Goal: Task Accomplishment & Management: Manage account settings

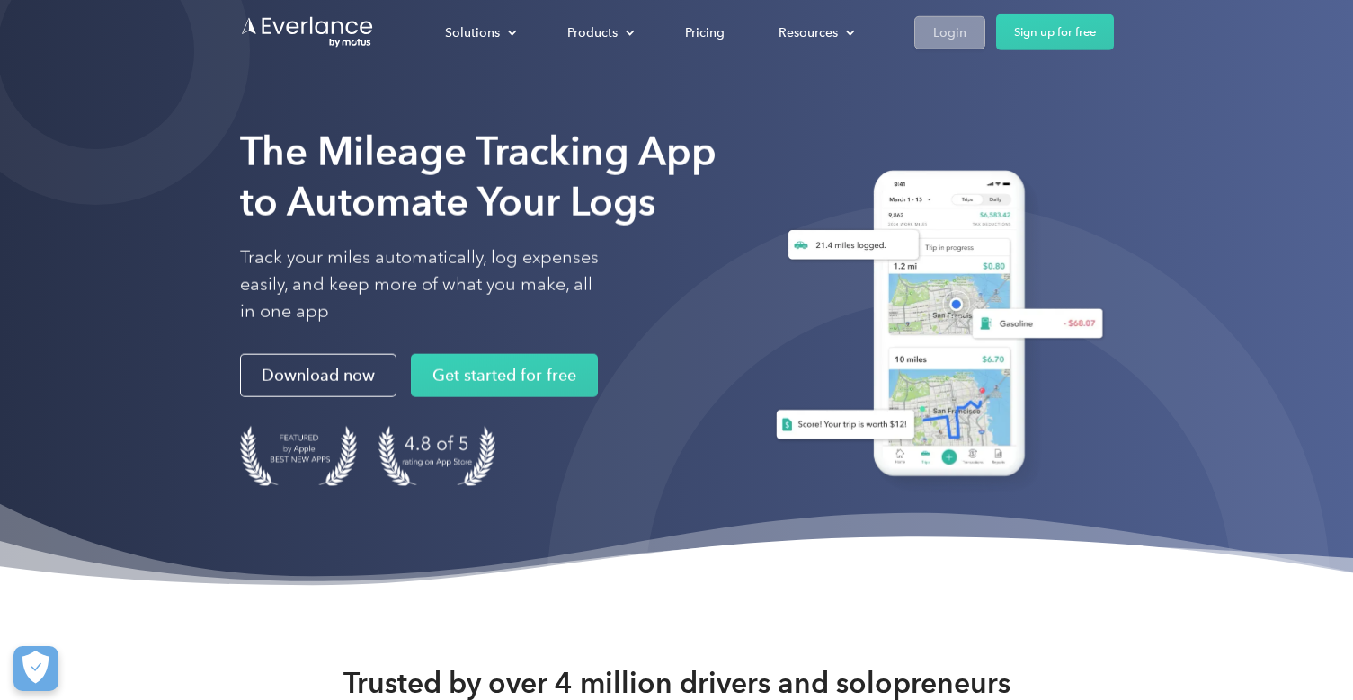
click at [947, 40] on div "Login" at bounding box center [949, 32] width 33 height 22
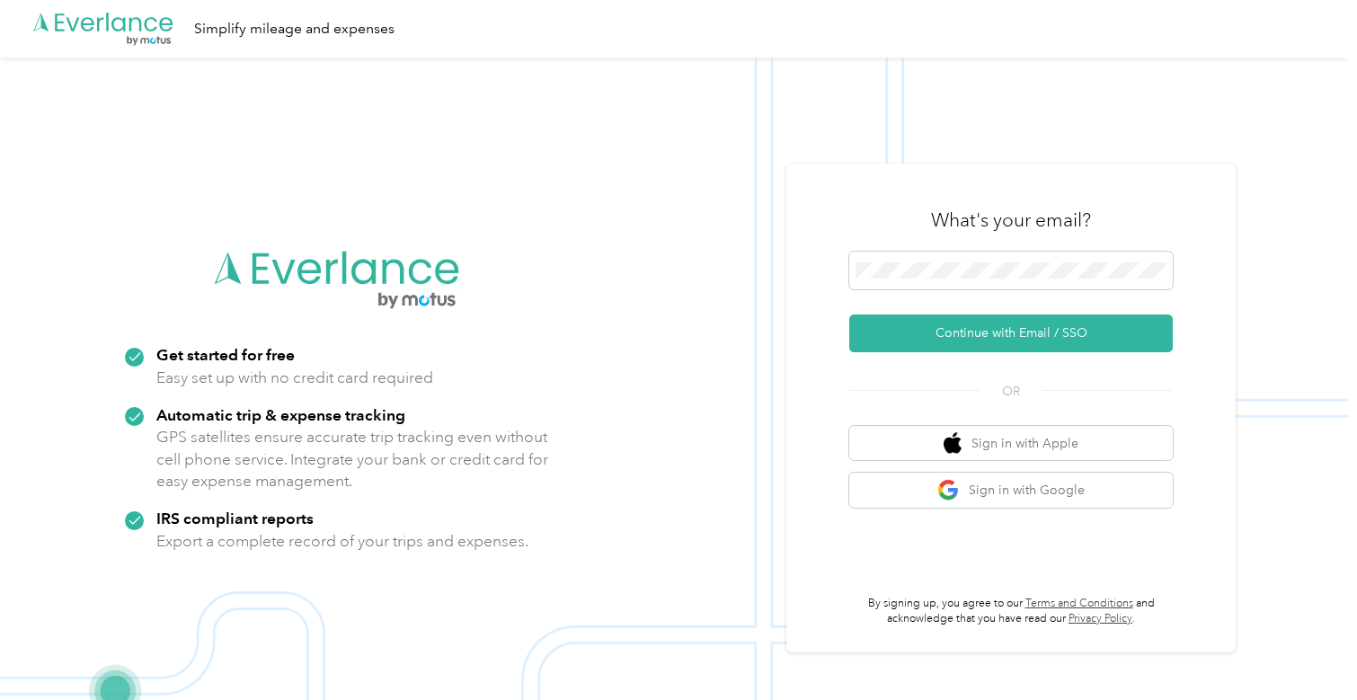
click at [1013, 246] on div "What's your email?" at bounding box center [1011, 220] width 324 height 63
click at [1018, 333] on button "Continue with Email / SSO" at bounding box center [1011, 334] width 324 height 38
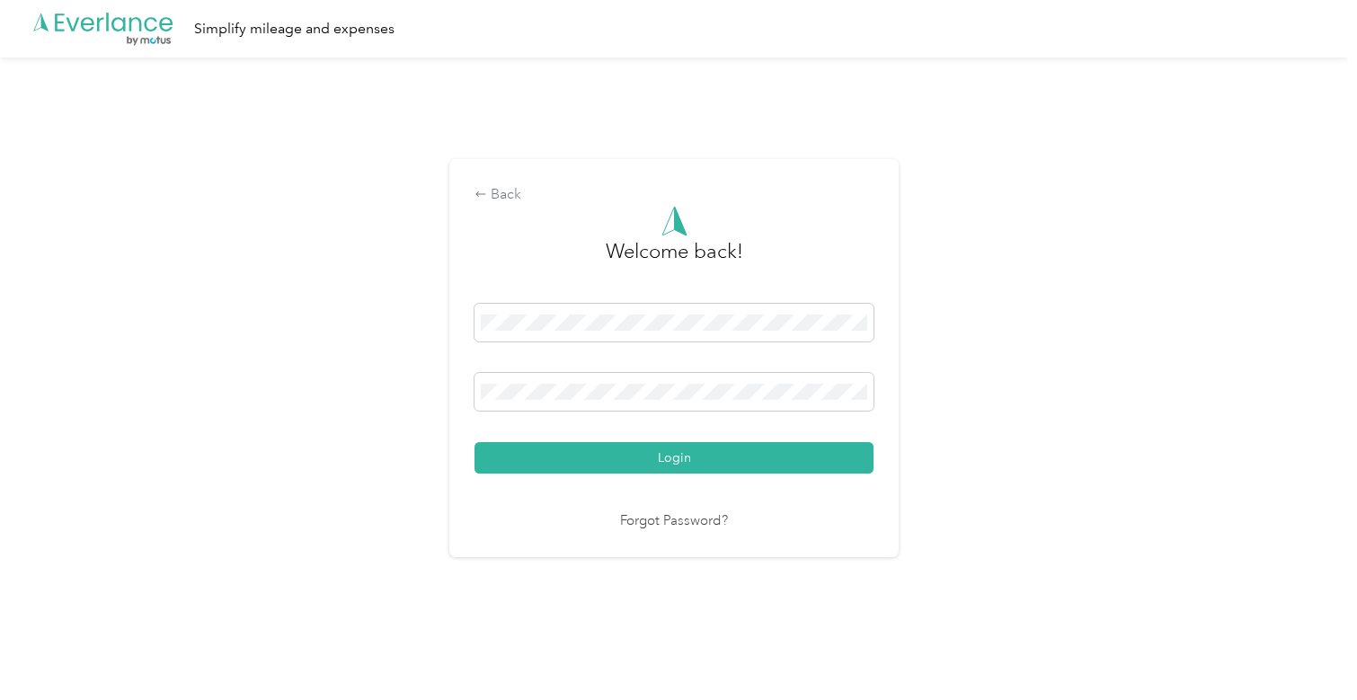
click at [475, 442] on button "Login" at bounding box center [674, 457] width 399 height 31
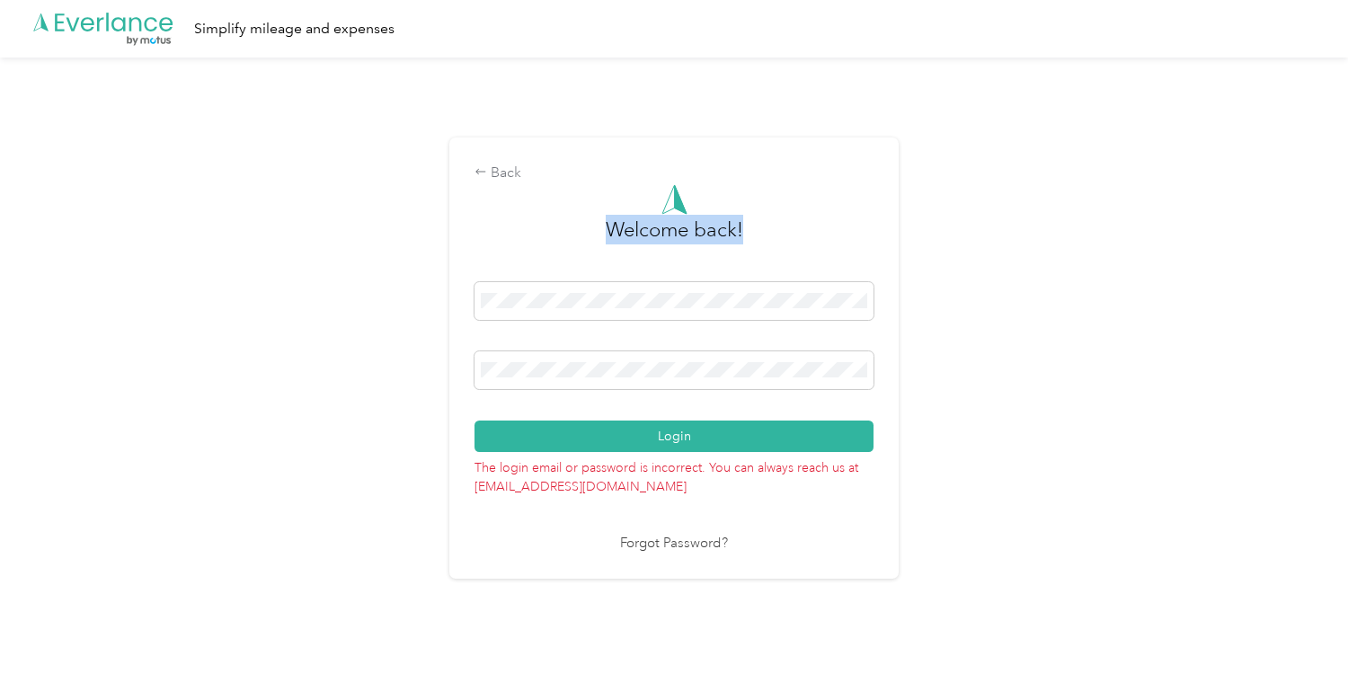
drag, startPoint x: 598, startPoint y: 360, endPoint x: -52, endPoint y: 202, distance: 668.9
click at [0, 202] on html ".cls-1 { fill: #00adee; } .cls-2 { fill: #fff; } .cls-3 { fill: #707372; } .cls…" at bounding box center [674, 350] width 1348 height 700
click at [632, 347] on div "Login" at bounding box center [674, 367] width 399 height 170
click at [228, 283] on div "Back Welcome back! Login The login email or password is incorrect. You can alwa…" at bounding box center [674, 366] width 1348 height 617
click at [475, 421] on button "Login" at bounding box center [674, 436] width 399 height 31
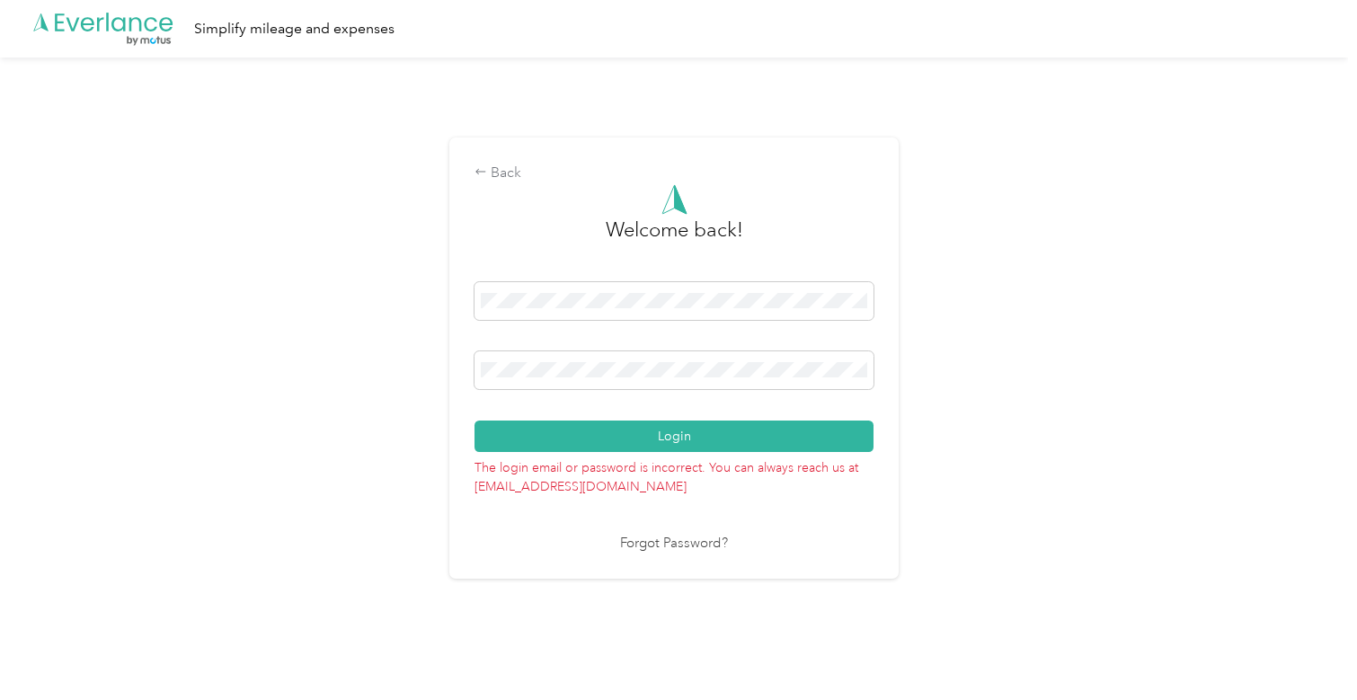
drag, startPoint x: 600, startPoint y: 359, endPoint x: 459, endPoint y: 360, distance: 141.1
click at [459, 360] on div "Back Welcome back! Login The login email or password is incorrect. You can alwa…" at bounding box center [673, 358] width 449 height 441
click at [595, 358] on span at bounding box center [674, 370] width 399 height 38
drag, startPoint x: 597, startPoint y: 360, endPoint x: 147, endPoint y: 288, distance: 455.3
click at [147, 288] on div "Back Welcome back! Login The login email or password is incorrect. You can alwa…" at bounding box center [674, 366] width 1348 height 617
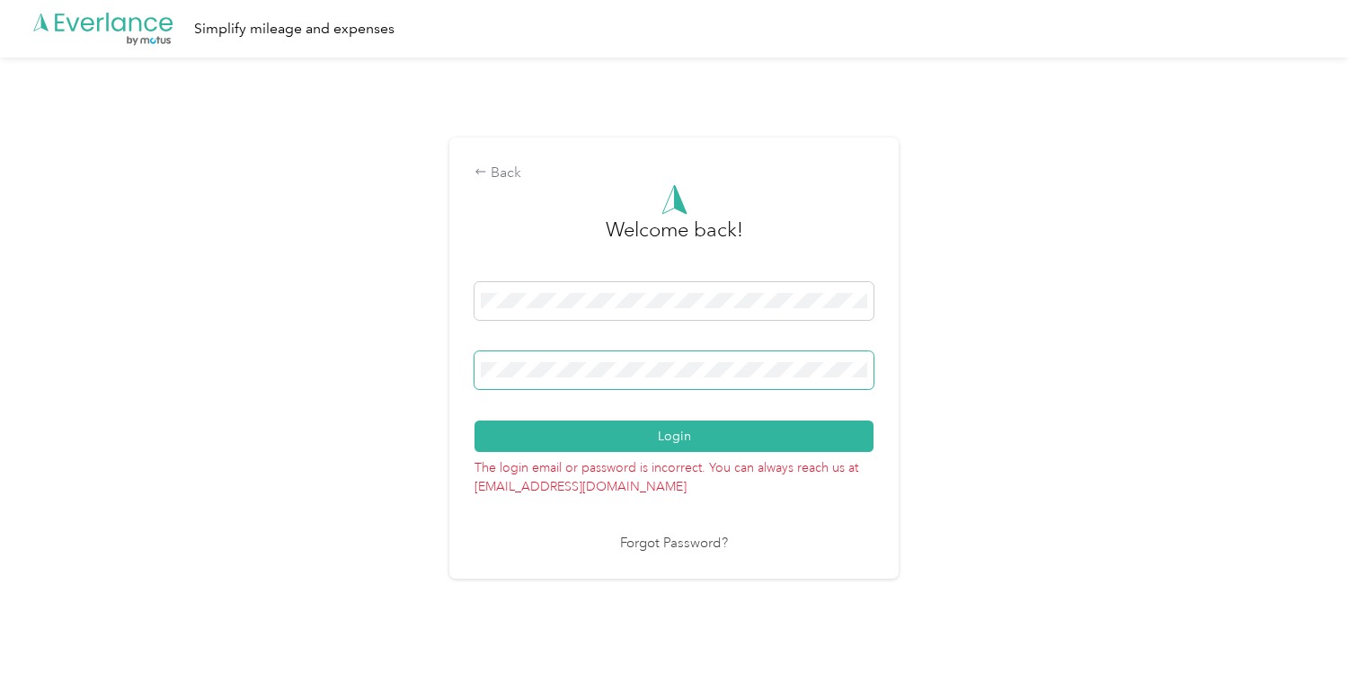
click at [466, 356] on div "Back Welcome back! Login The login email or password is incorrect. You can alwa…" at bounding box center [673, 358] width 449 height 441
click at [475, 421] on button "Login" at bounding box center [674, 436] width 399 height 31
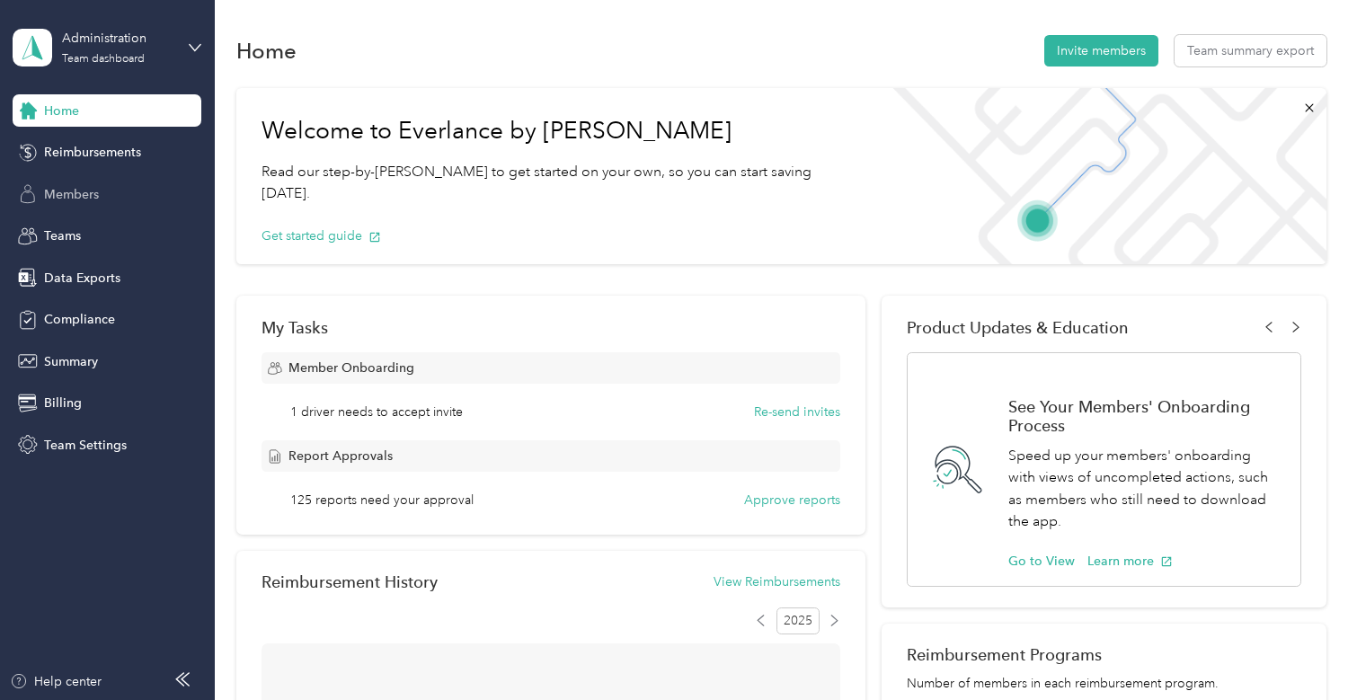
click at [96, 198] on span "Members" at bounding box center [71, 194] width 55 height 19
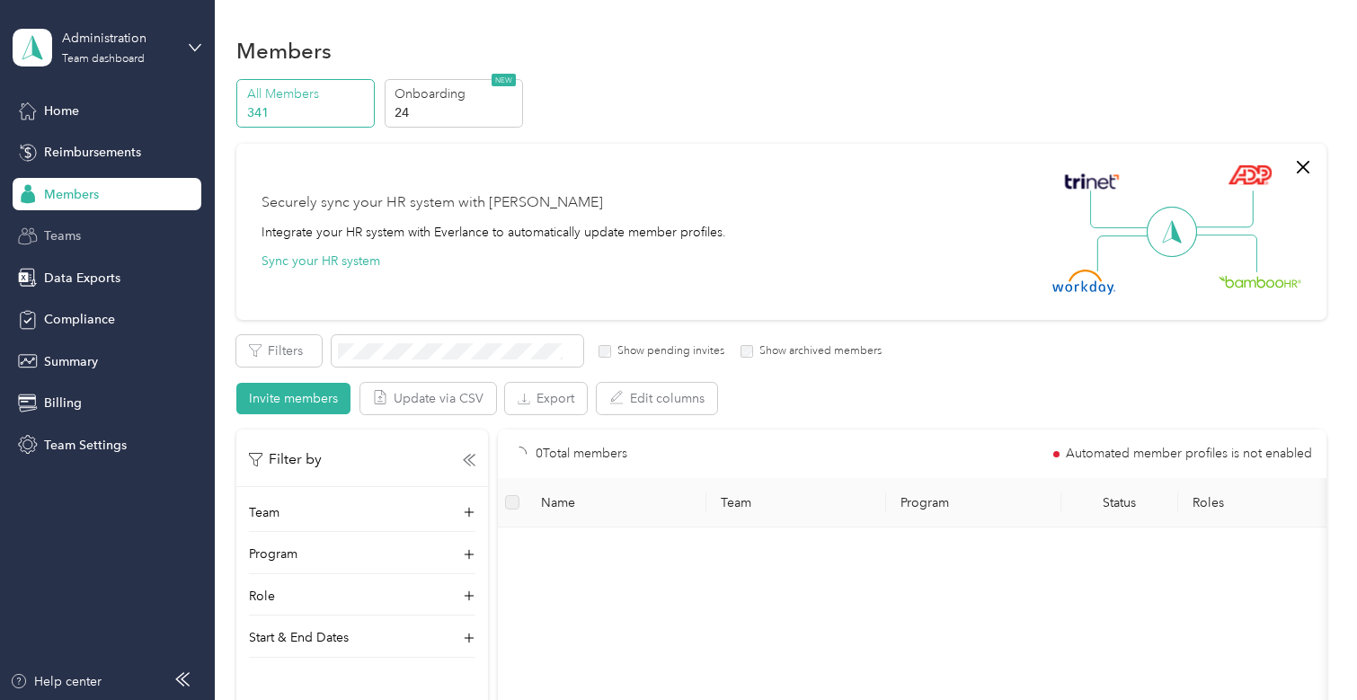
click at [81, 231] on span "Teams" at bounding box center [62, 236] width 37 height 19
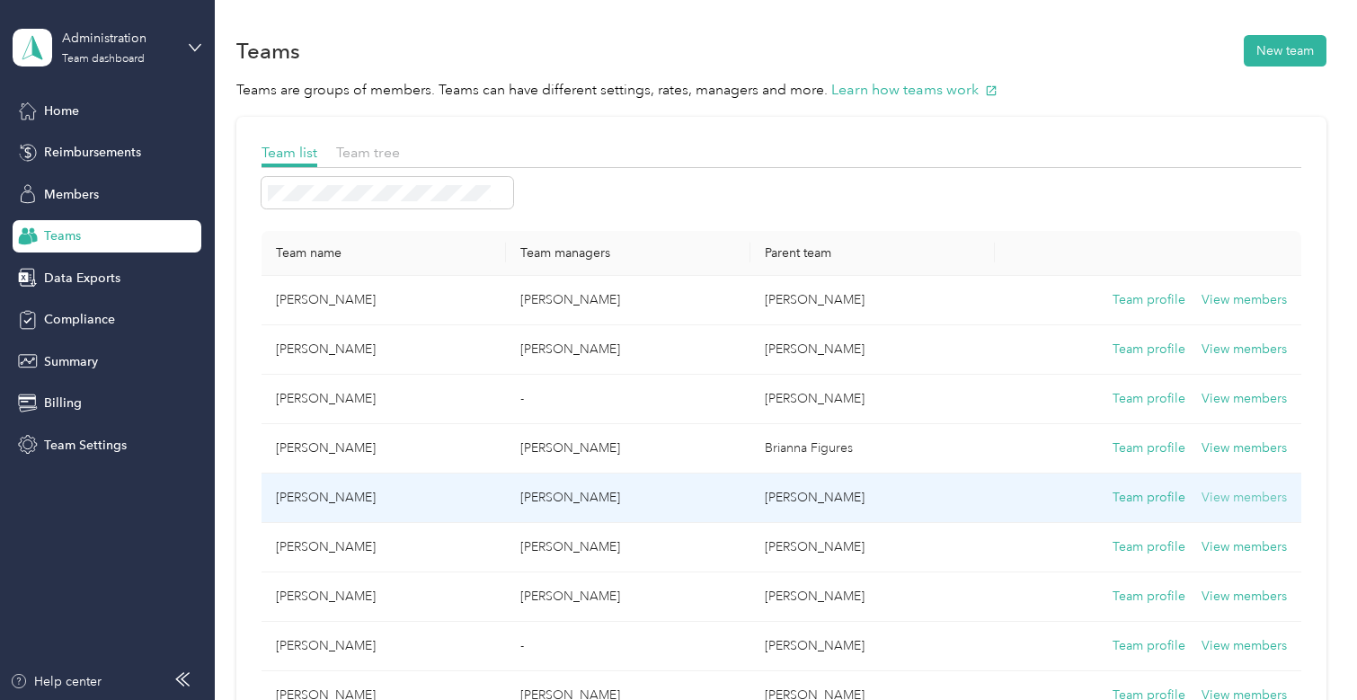
click at [1229, 502] on button "View members" at bounding box center [1244, 498] width 85 height 20
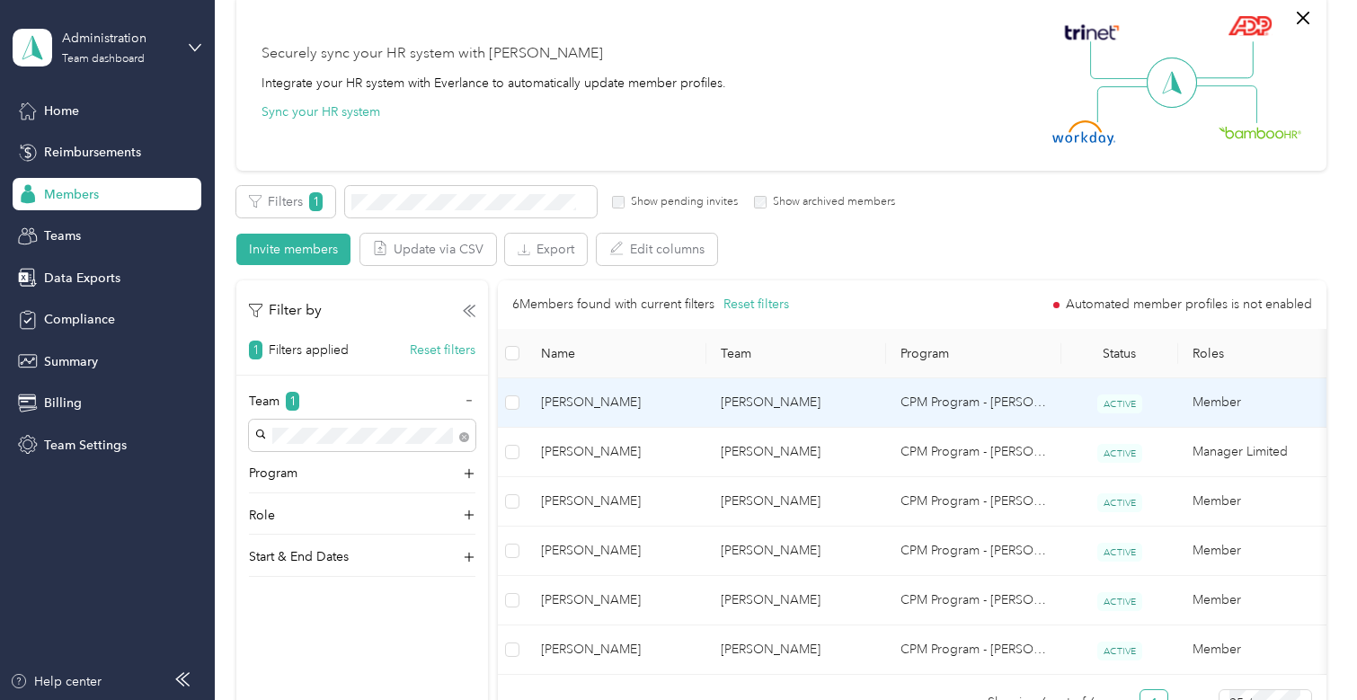
scroll to position [180, 0]
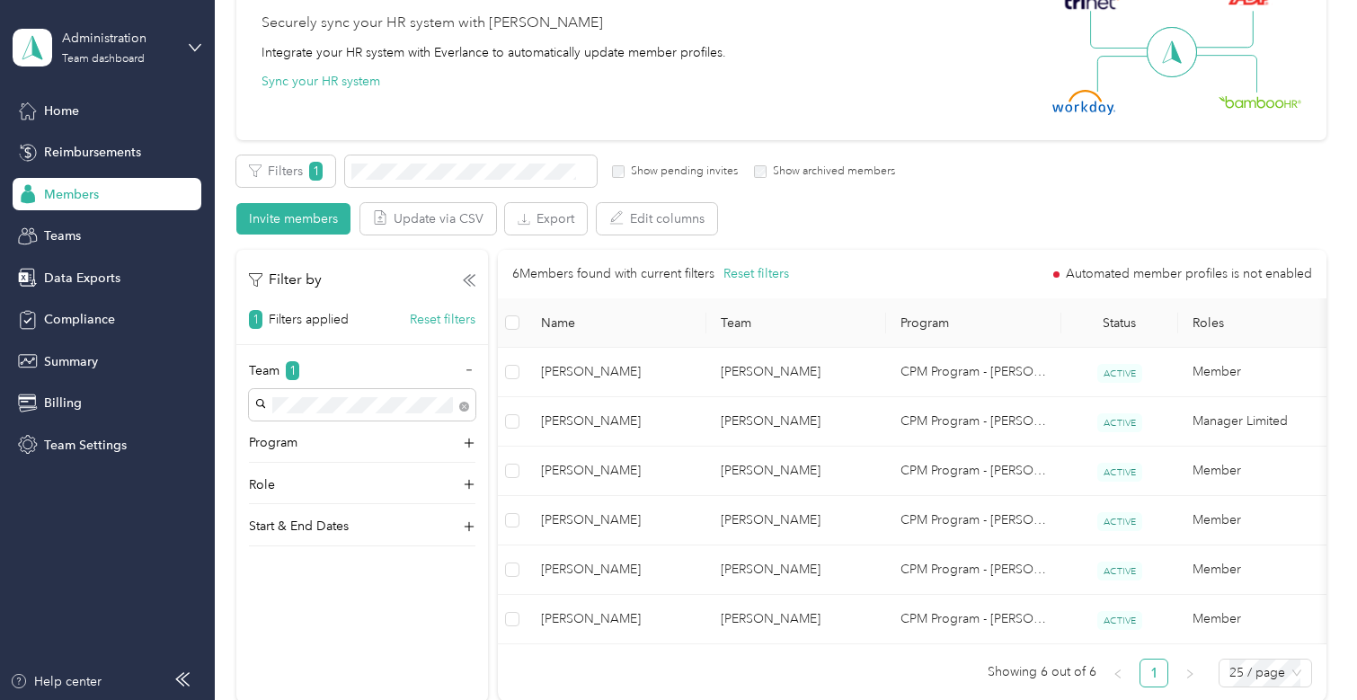
click at [81, 203] on span "Members" at bounding box center [71, 194] width 55 height 19
click at [92, 230] on div "Teams" at bounding box center [107, 236] width 189 height 32
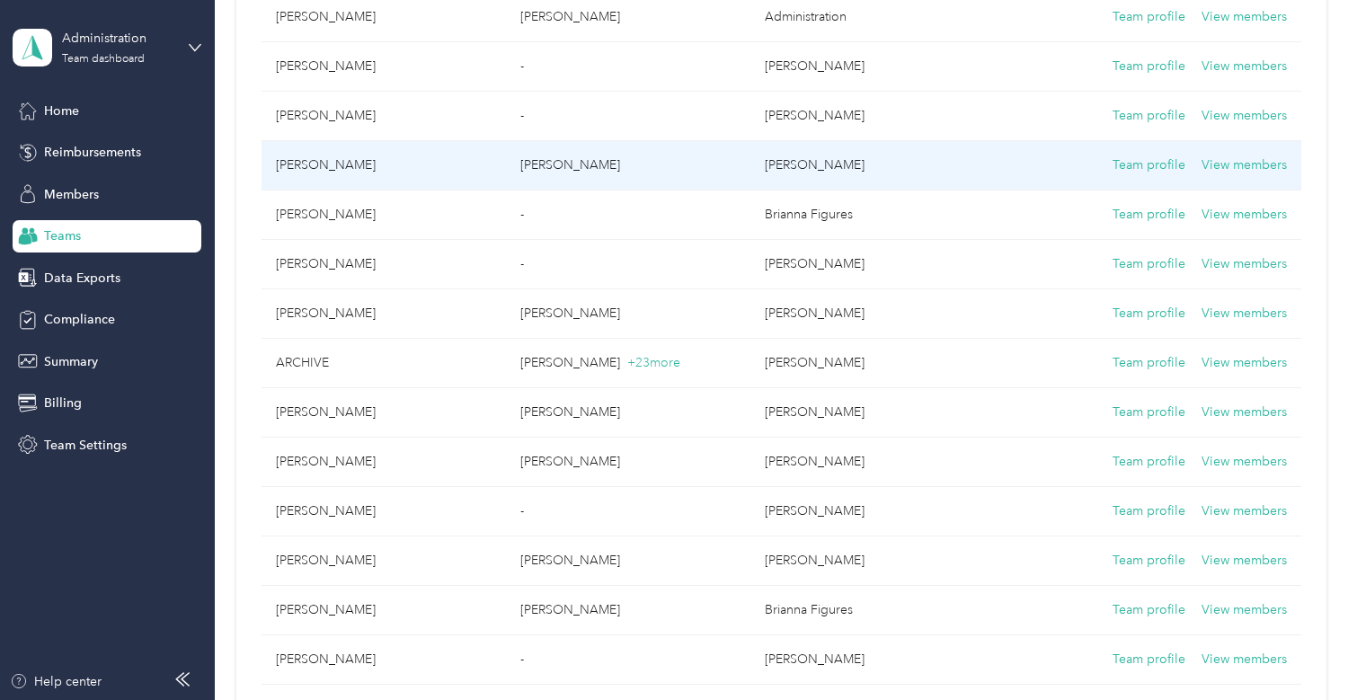
scroll to position [1888, 0]
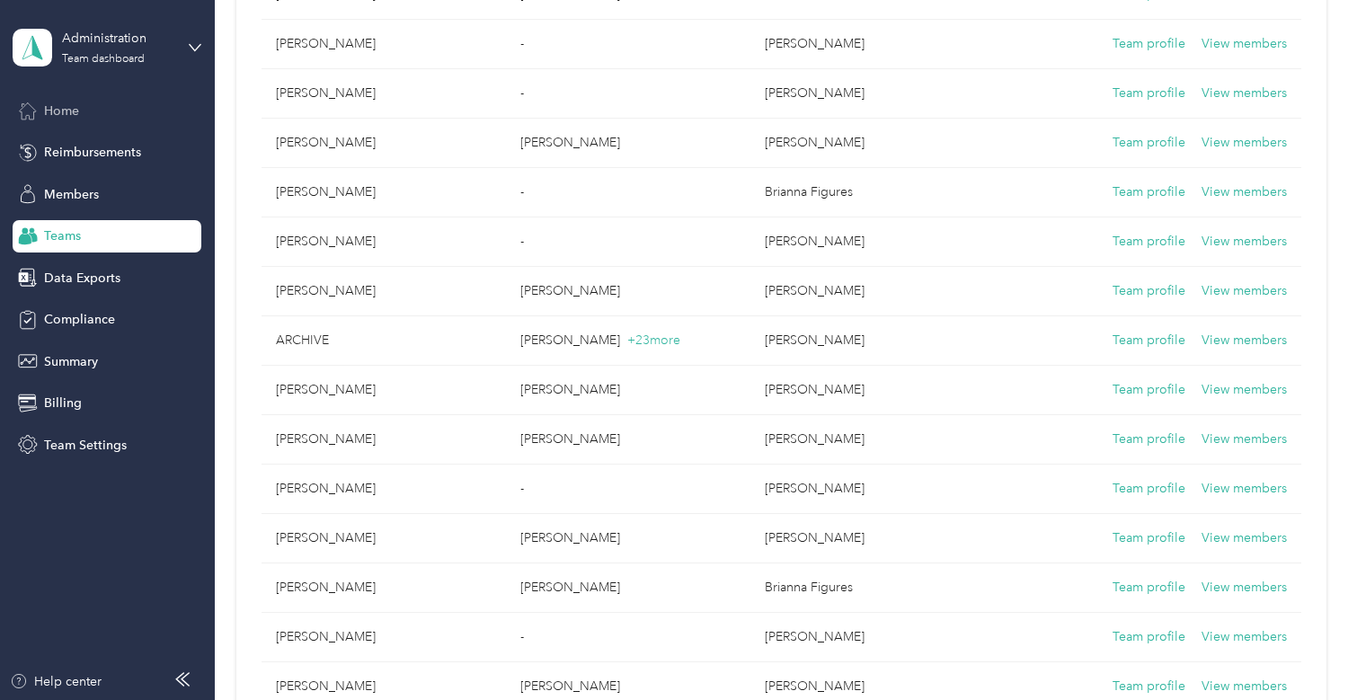
click at [100, 114] on div "Home" at bounding box center [107, 110] width 189 height 32
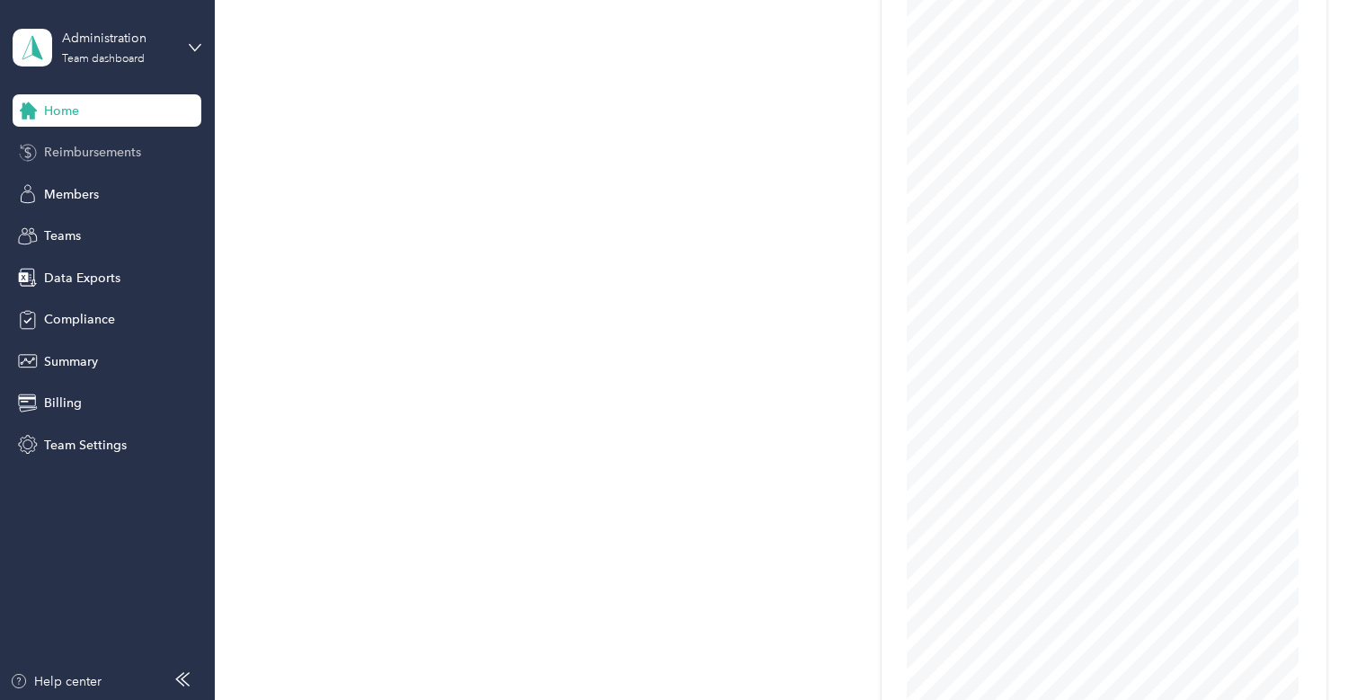
click at [83, 154] on span "Reimbursements" at bounding box center [92, 152] width 97 height 19
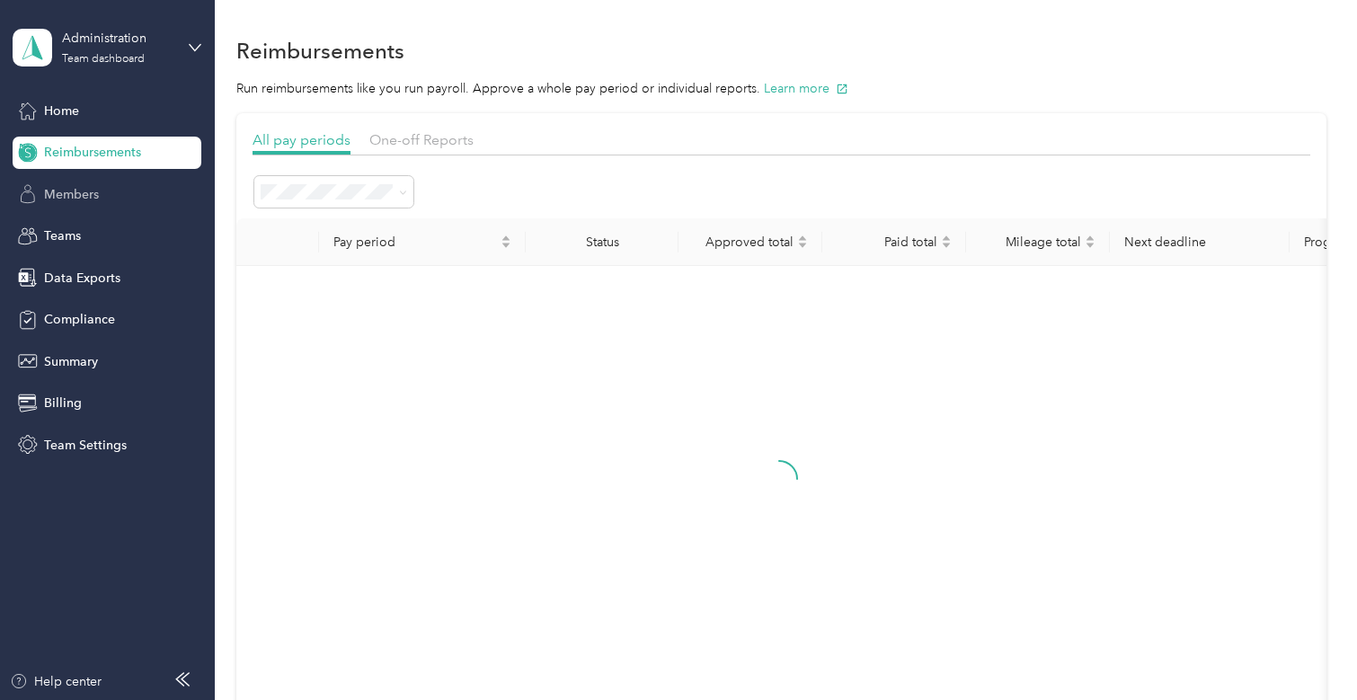
click at [83, 180] on div "Members" at bounding box center [107, 194] width 189 height 32
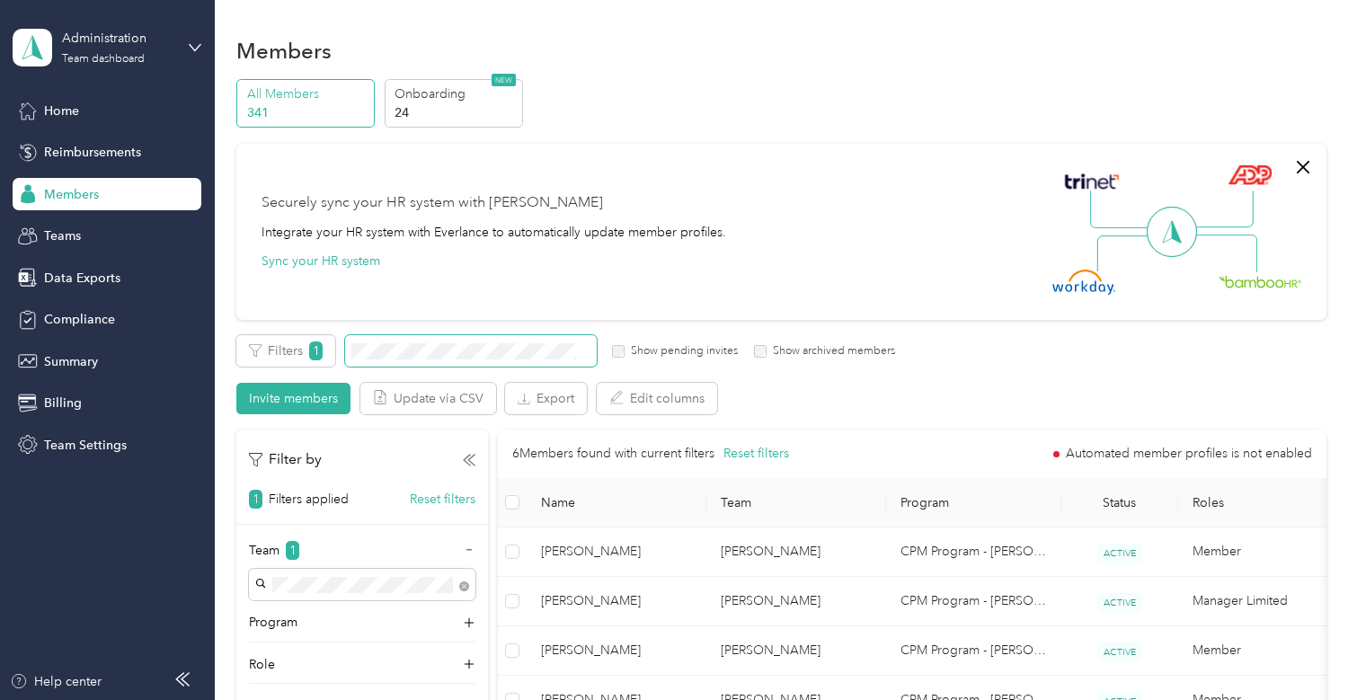
click at [494, 340] on span at bounding box center [471, 350] width 252 height 31
click at [465, 583] on div "Team 1 Program Role Start & End Dates" at bounding box center [362, 633] width 252 height 185
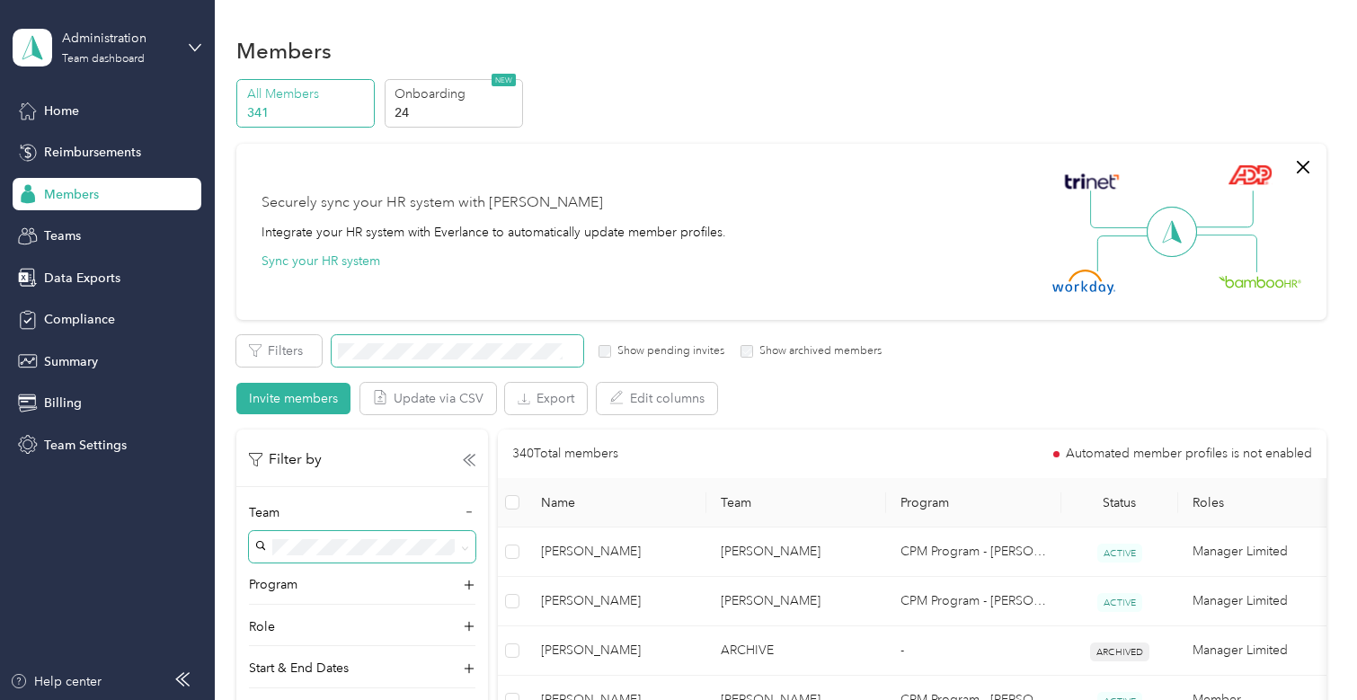
click at [429, 361] on span at bounding box center [458, 350] width 252 height 31
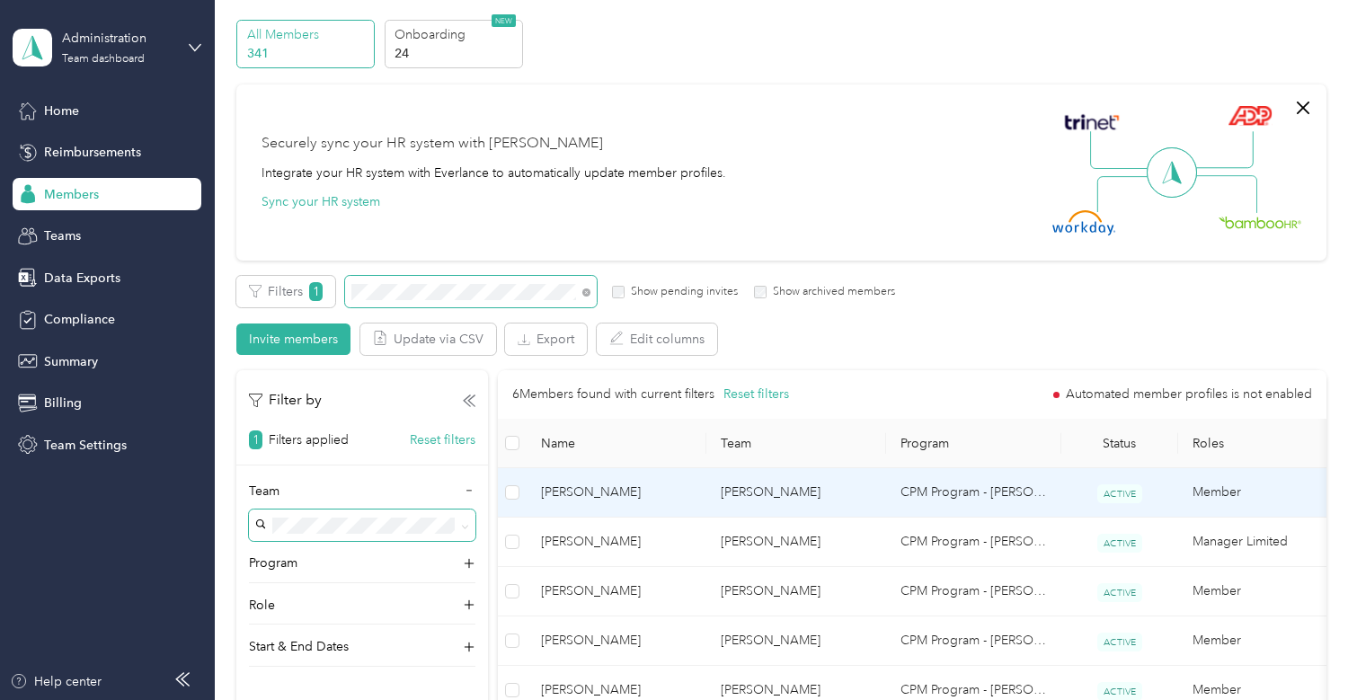
scroll to position [90, 0]
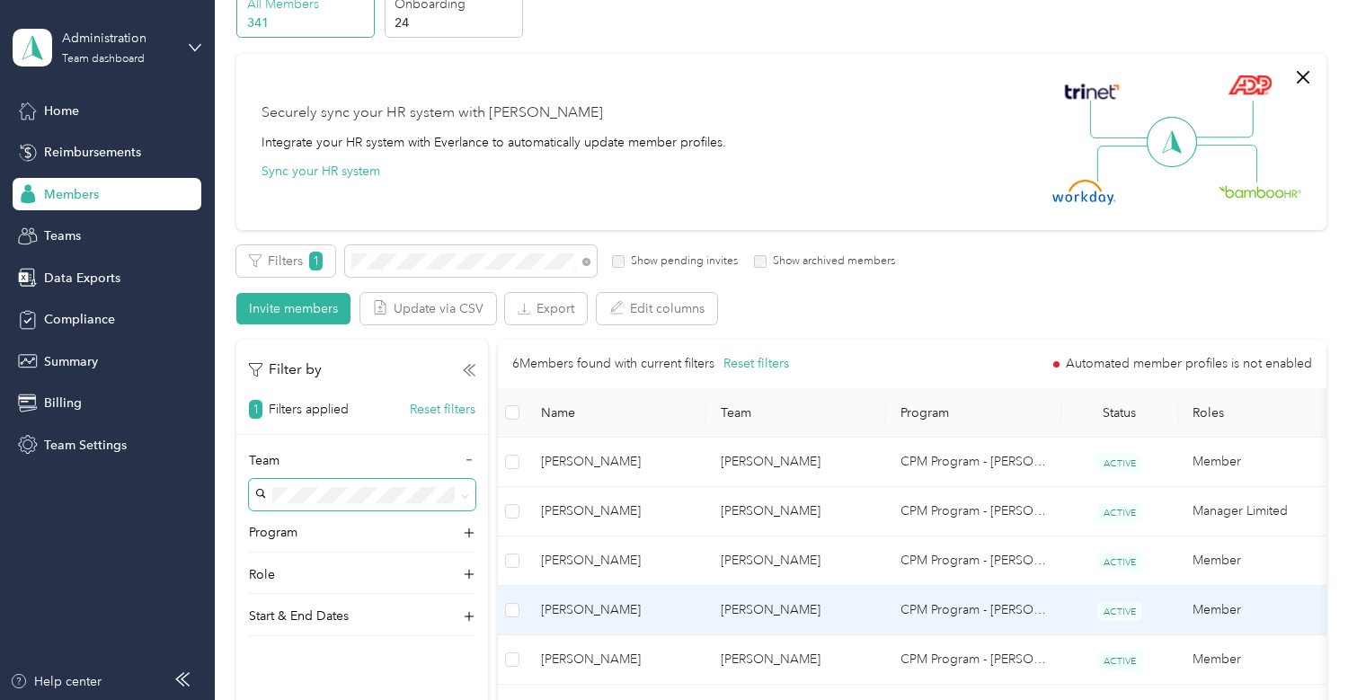
click at [577, 600] on td "[PERSON_NAME]" at bounding box center [617, 610] width 180 height 49
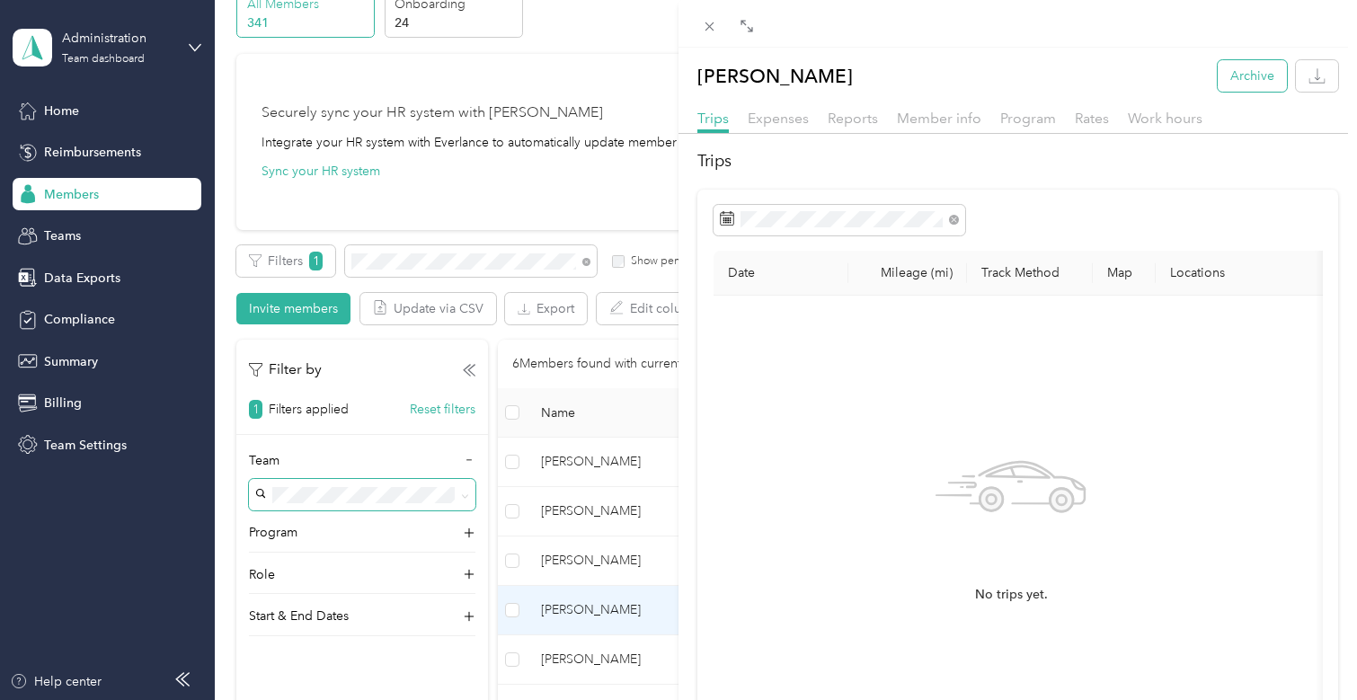
click at [1246, 67] on button "Archive" at bounding box center [1252, 75] width 69 height 31
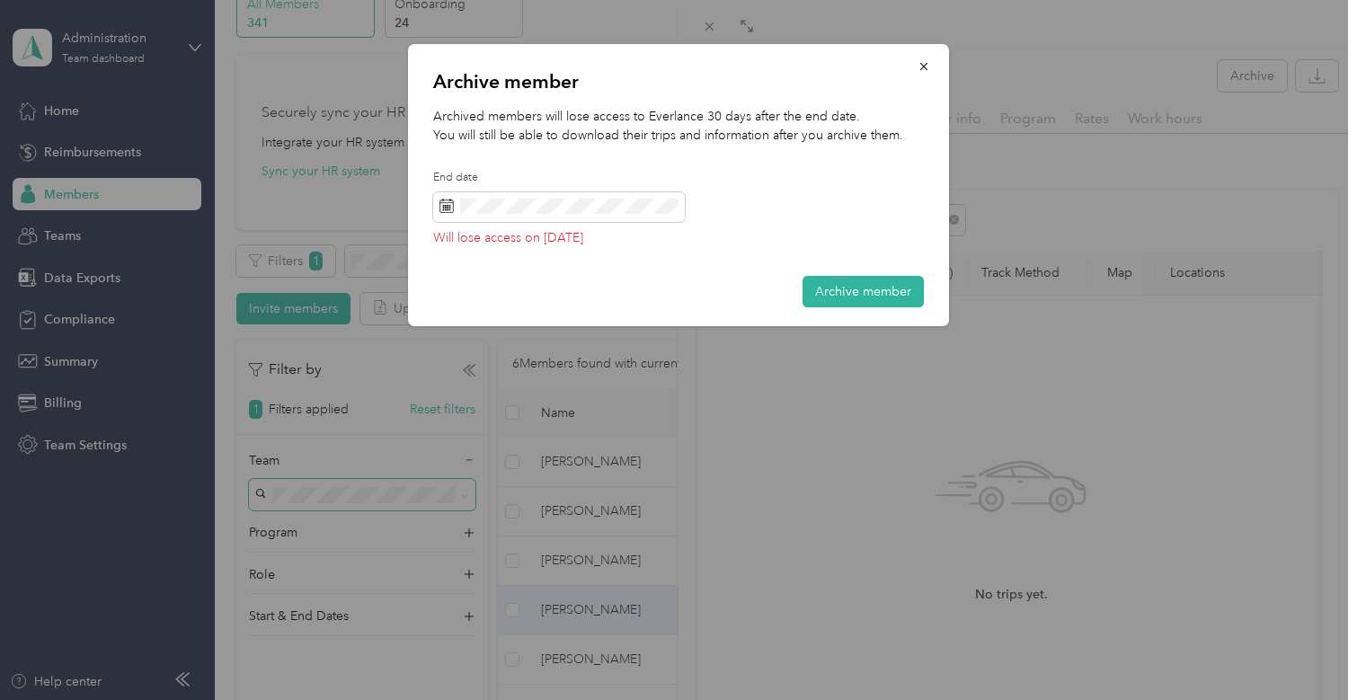
click at [936, 48] on div "Archive member Archived members will lose access to Everlance 30 days after the…" at bounding box center [678, 185] width 541 height 282
click at [928, 58] on button "button" at bounding box center [924, 65] width 38 height 31
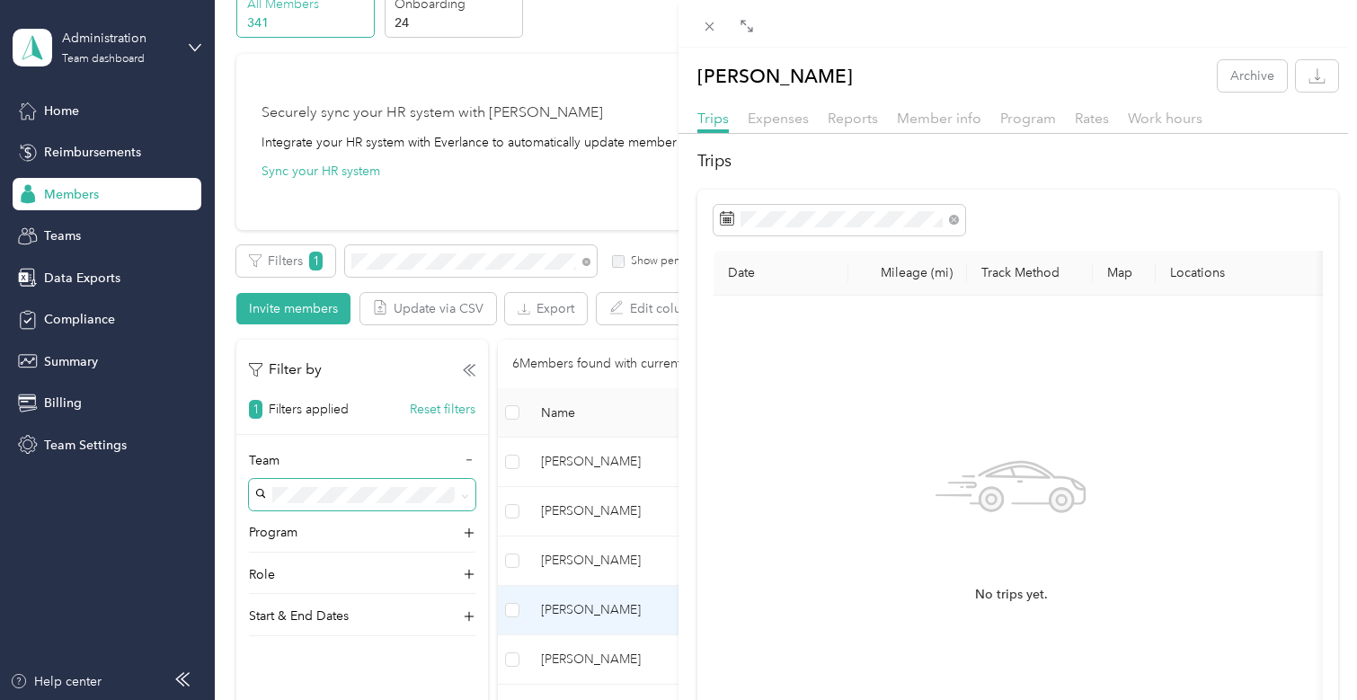
click at [716, 20] on icon at bounding box center [709, 26] width 15 height 15
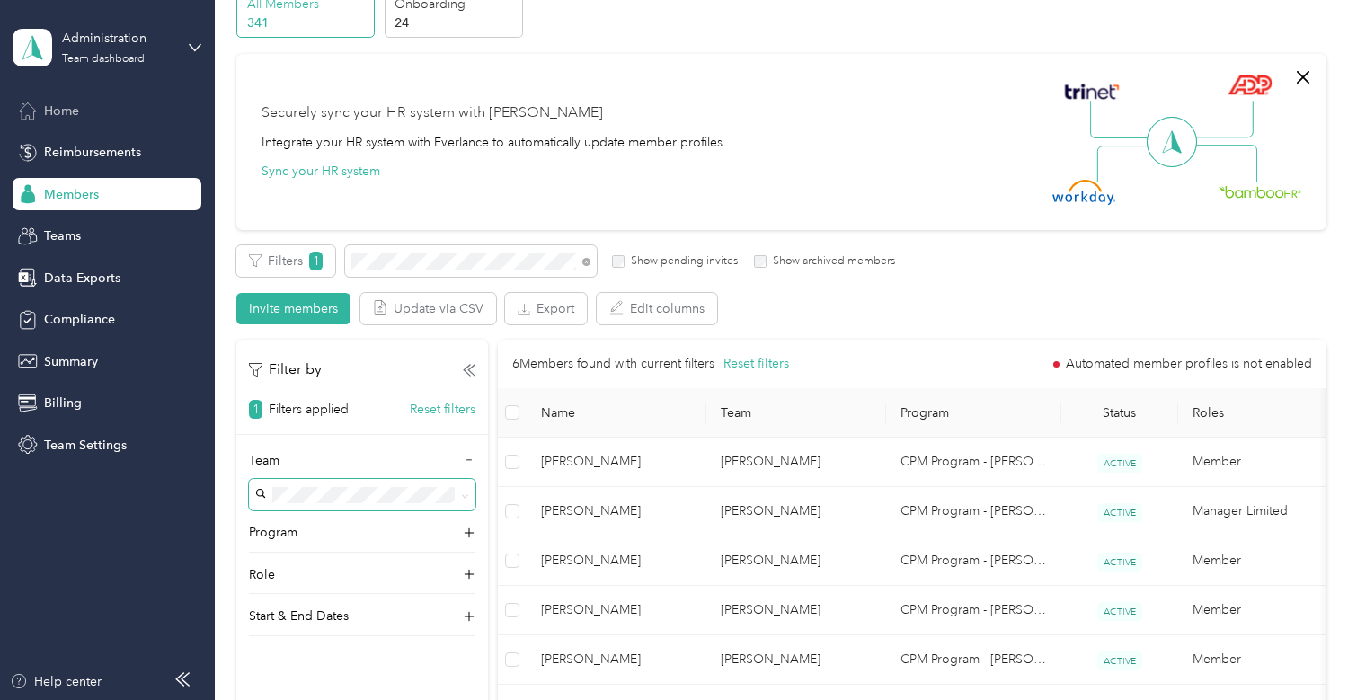
drag, startPoint x: 75, startPoint y: 104, endPoint x: 91, endPoint y: 114, distance: 19.0
click at [75, 103] on span "Home" at bounding box center [61, 111] width 35 height 19
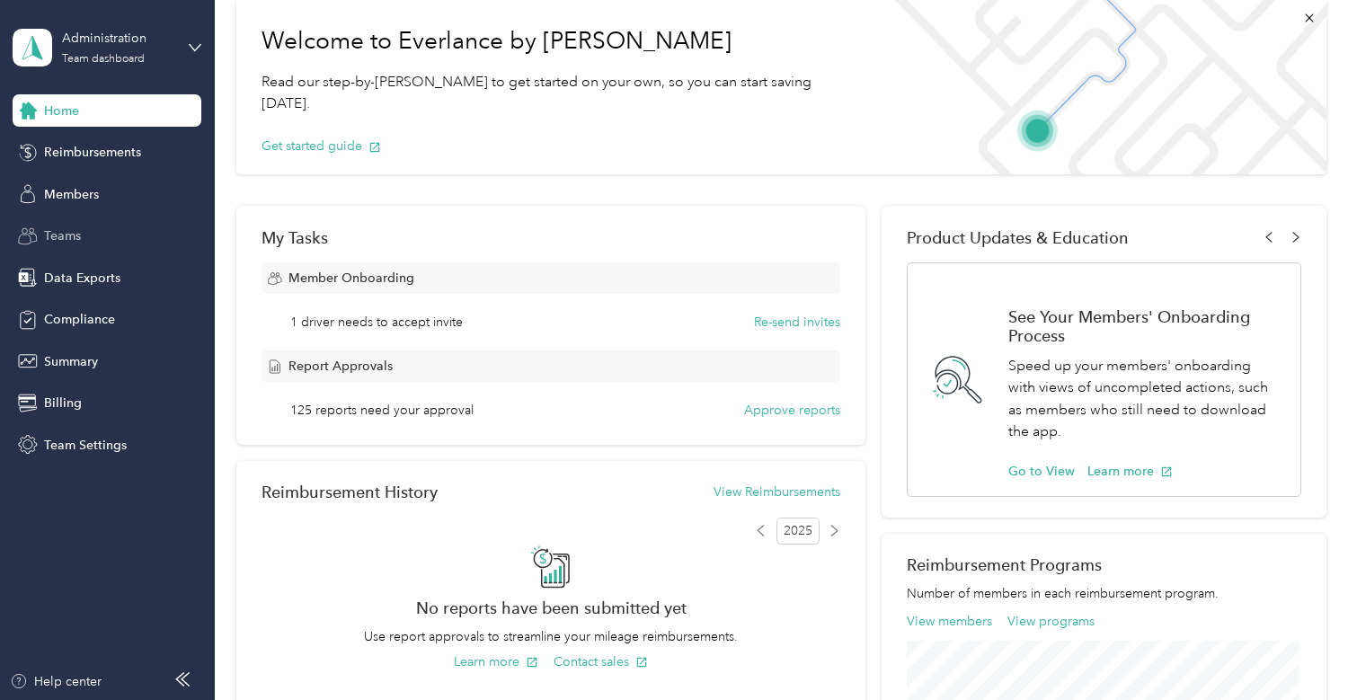
click at [102, 239] on div "Teams" at bounding box center [107, 236] width 189 height 32
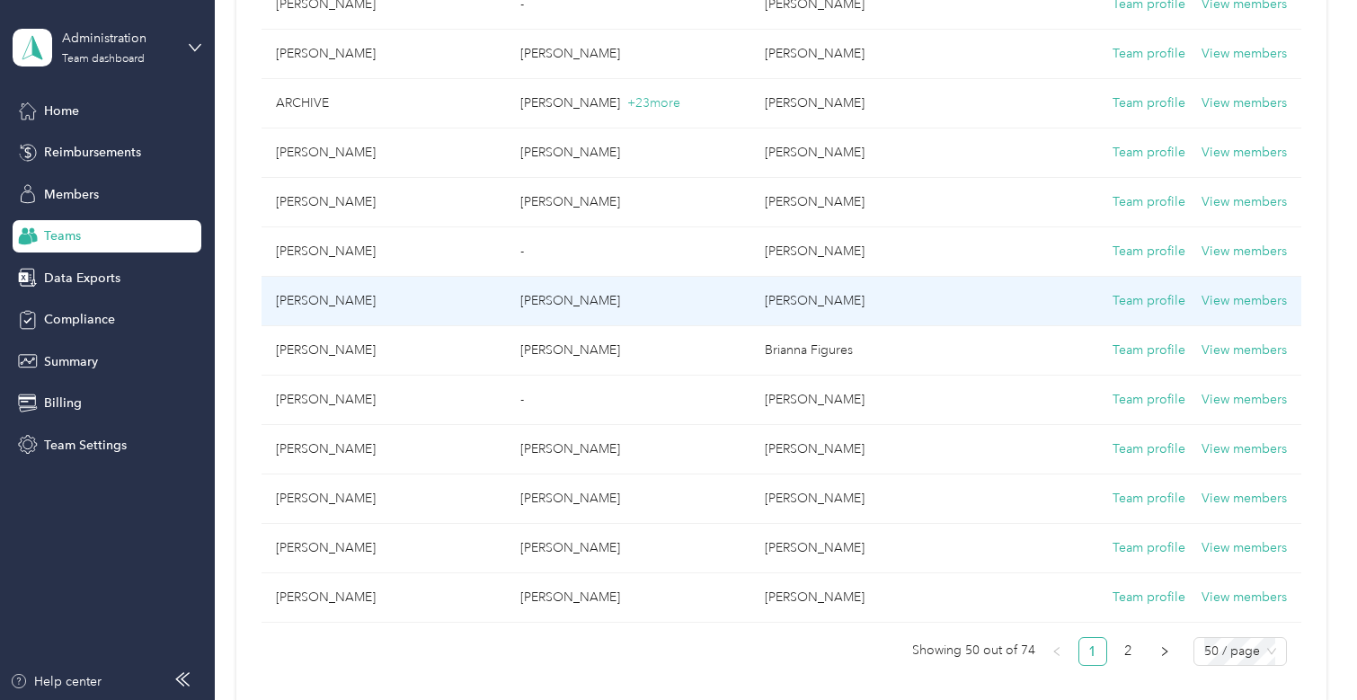
scroll to position [2157, 0]
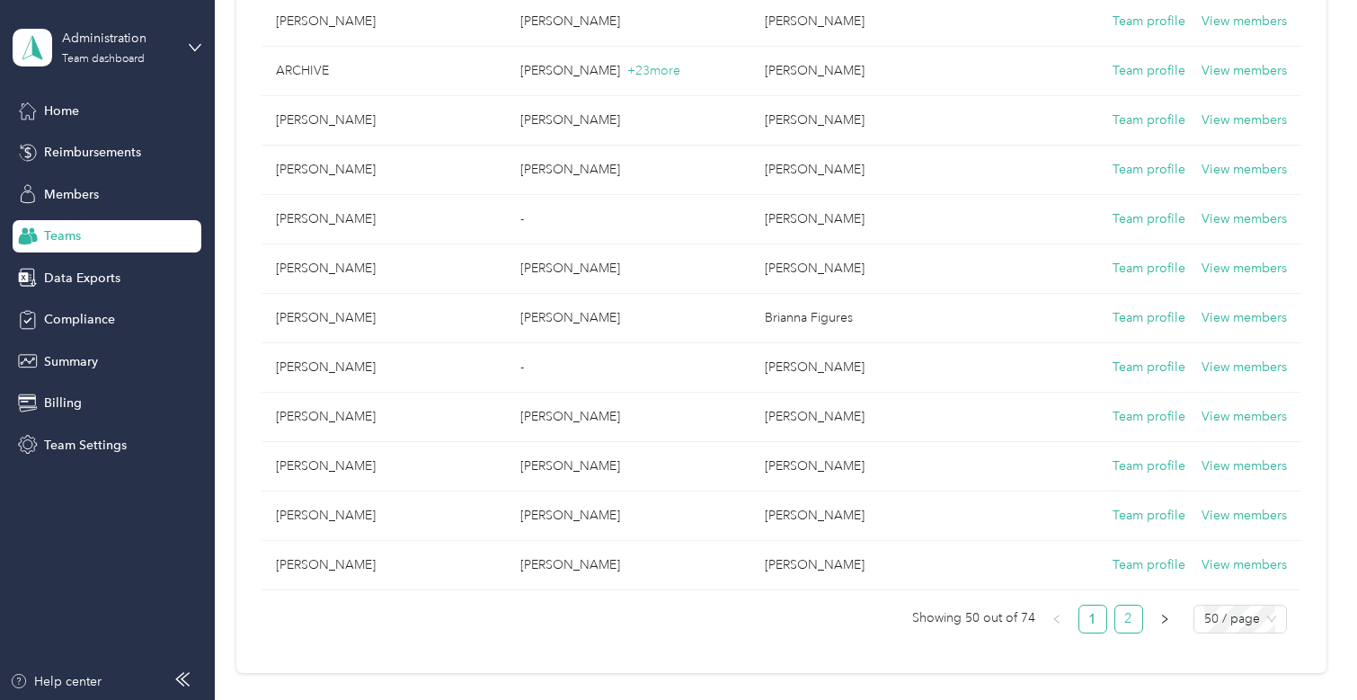
click at [1131, 618] on link "2" at bounding box center [1129, 619] width 27 height 27
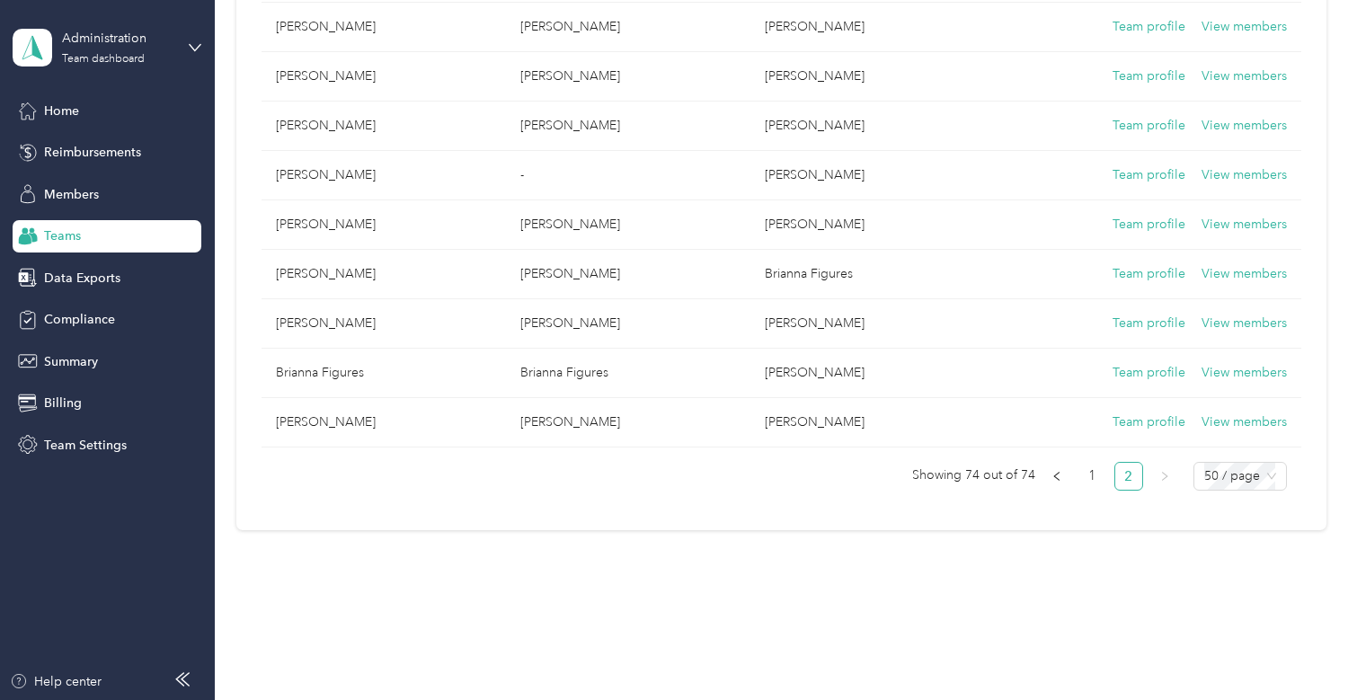
scroll to position [1040, 0]
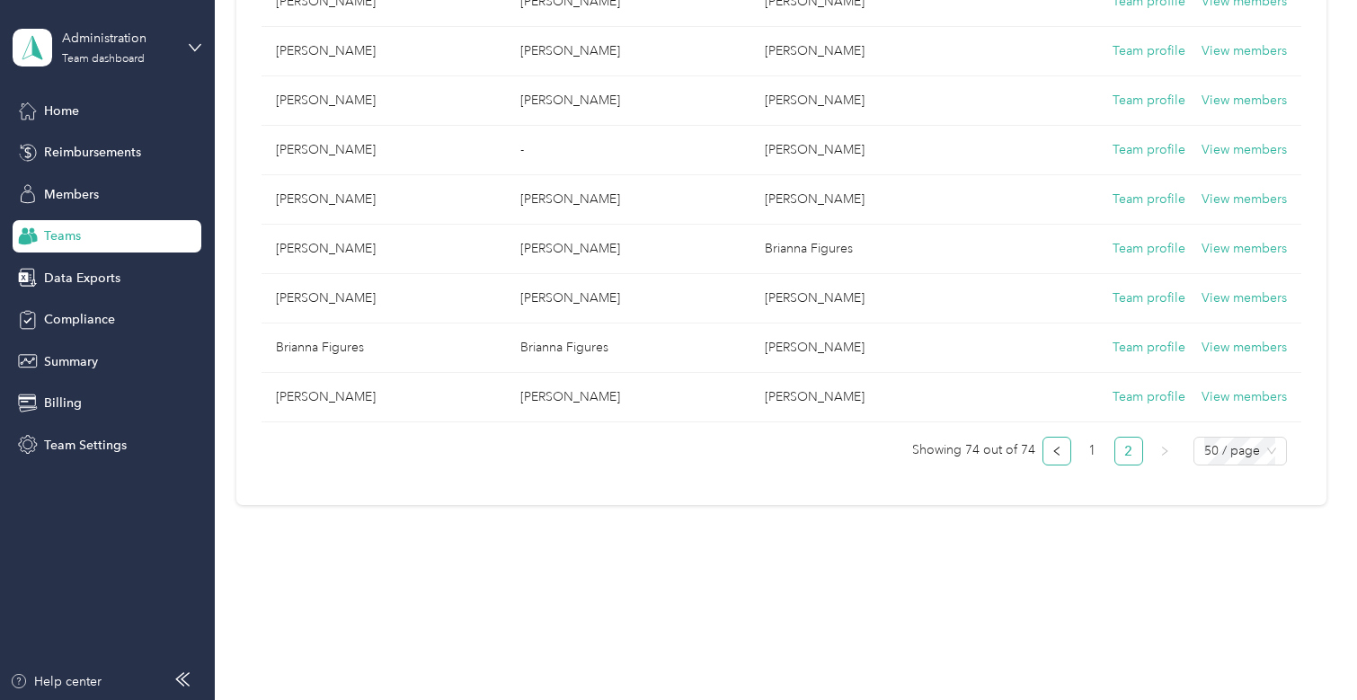
click at [1057, 445] on button "button" at bounding box center [1057, 451] width 29 height 29
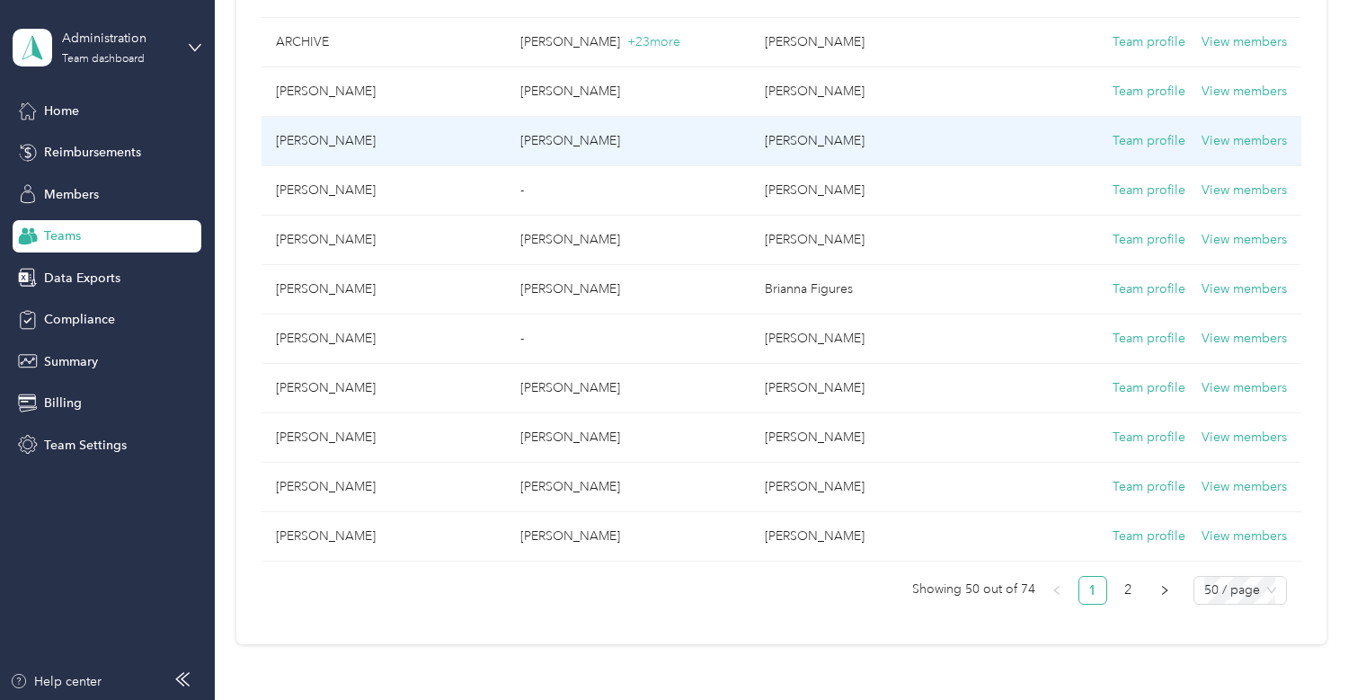
scroll to position [2299, 0]
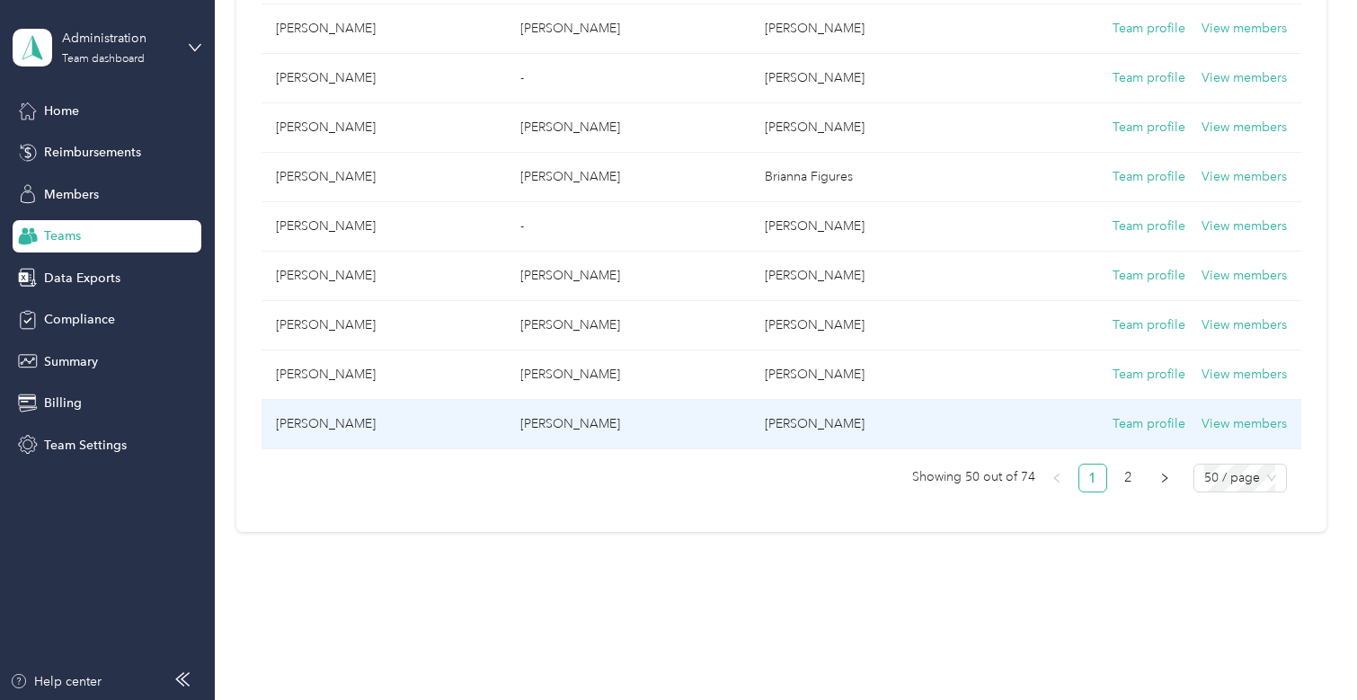
click at [797, 425] on td "[PERSON_NAME]" at bounding box center [873, 424] width 245 height 49
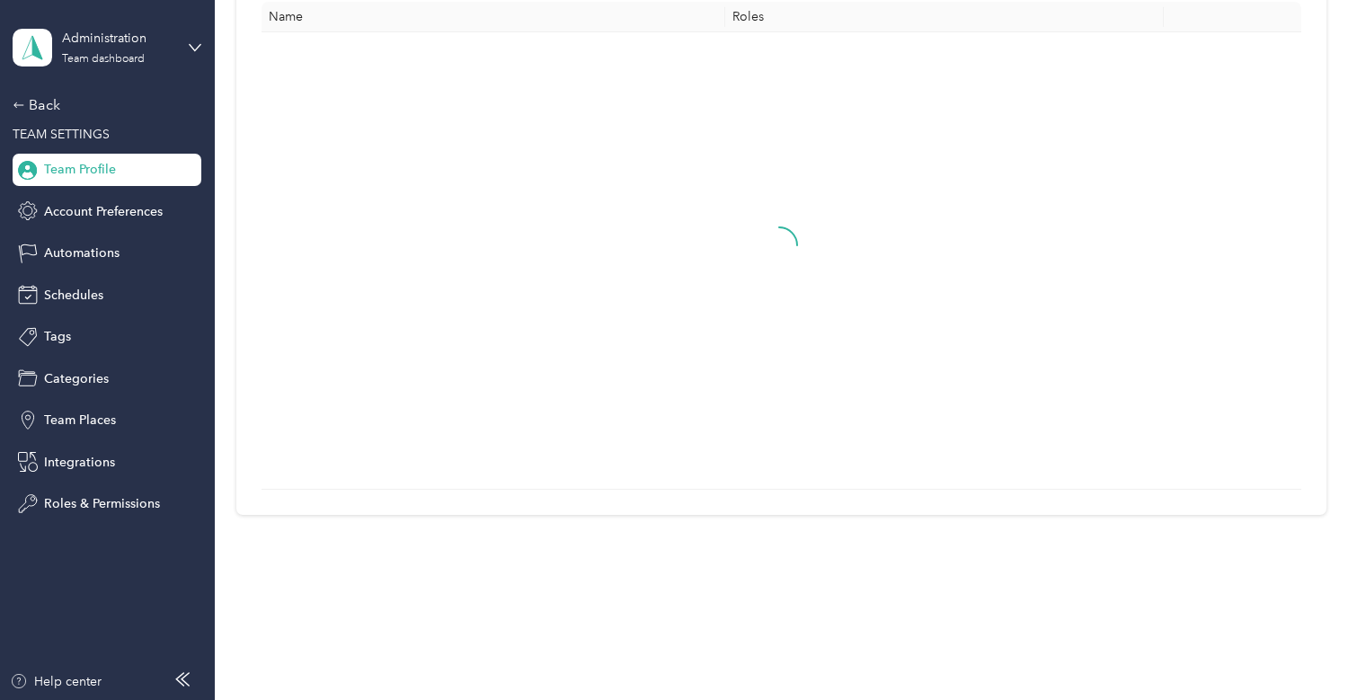
scroll to position [119, 0]
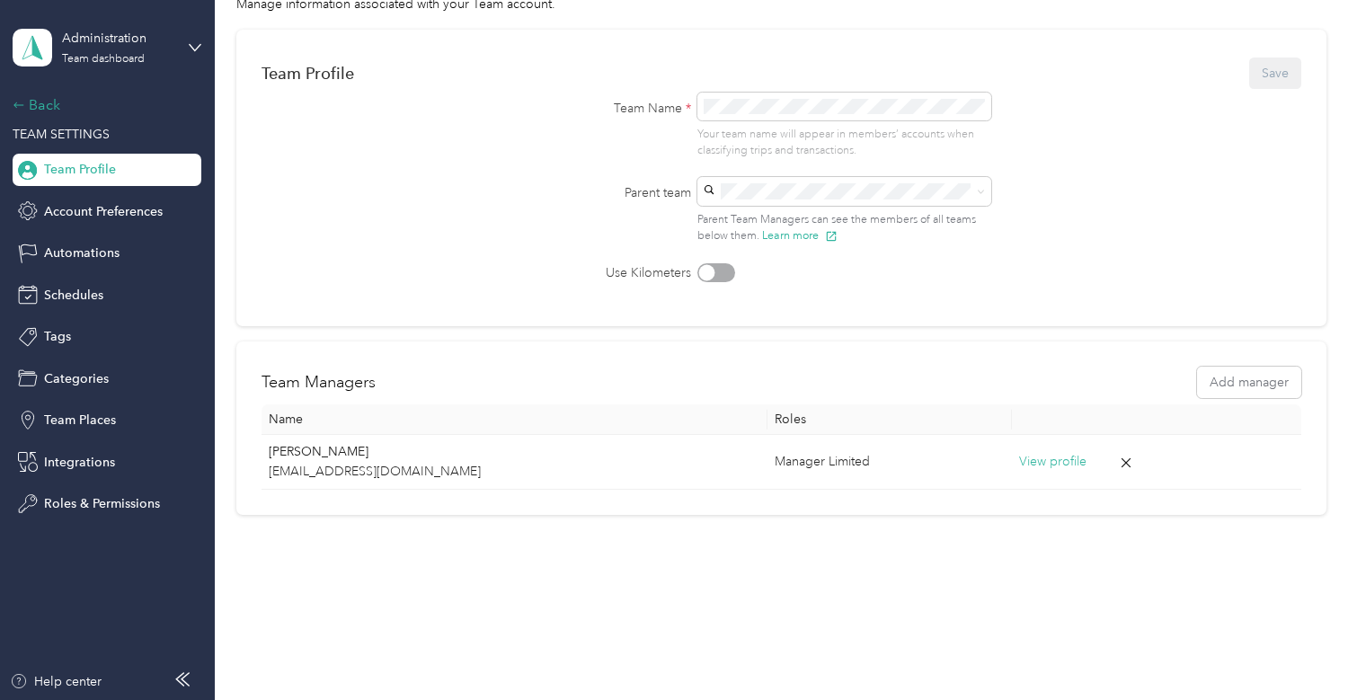
click at [34, 103] on div "Back" at bounding box center [103, 105] width 180 height 22
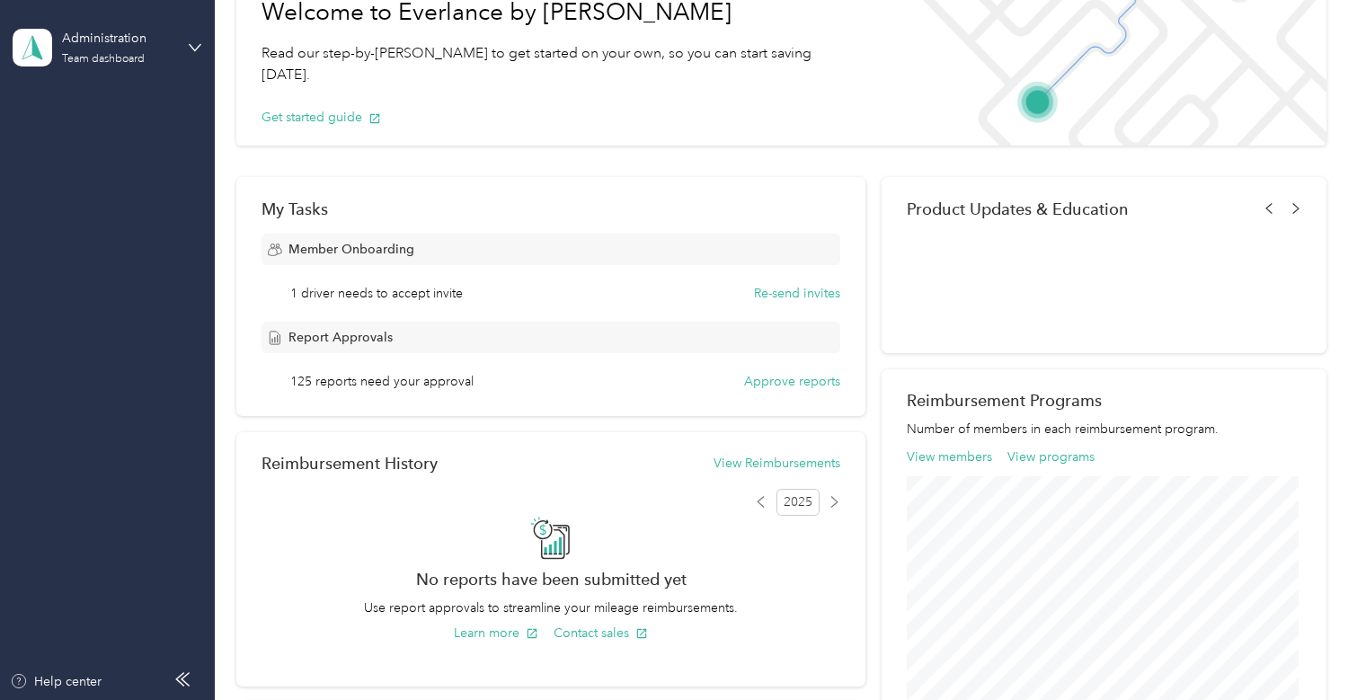
scroll to position [2299, 0]
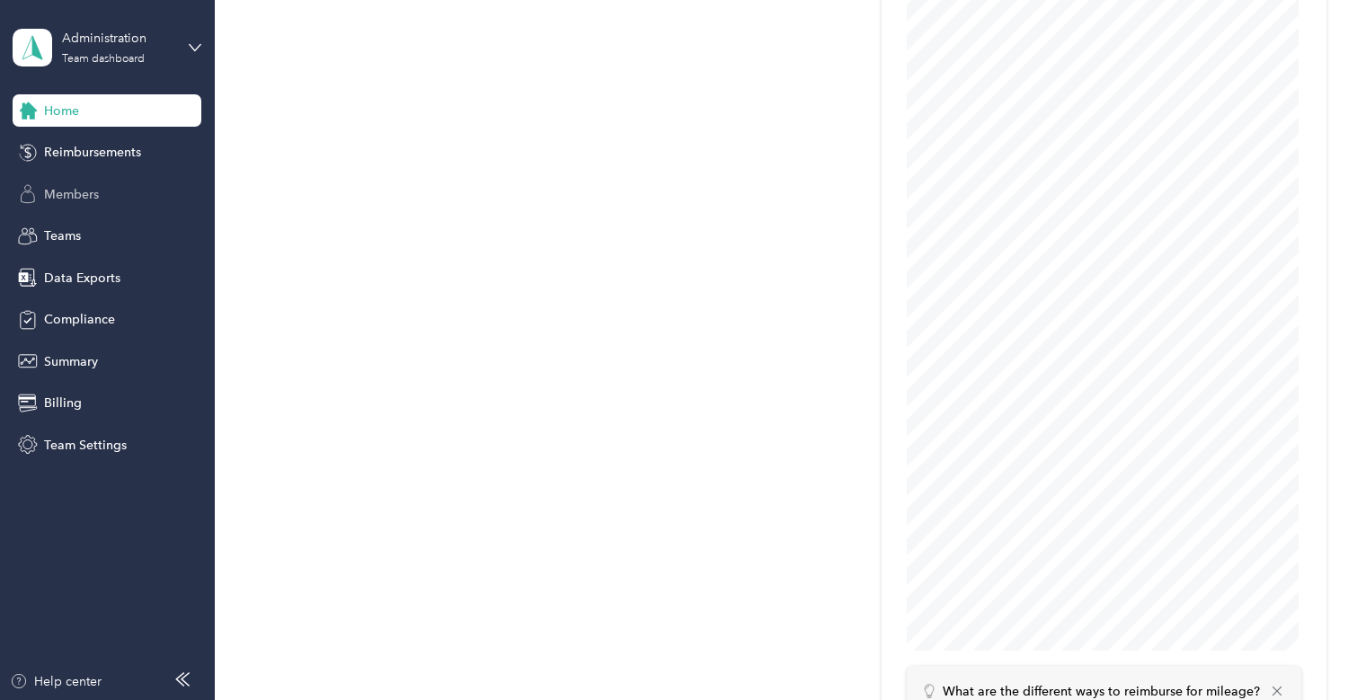
click at [70, 195] on span "Members" at bounding box center [71, 194] width 55 height 19
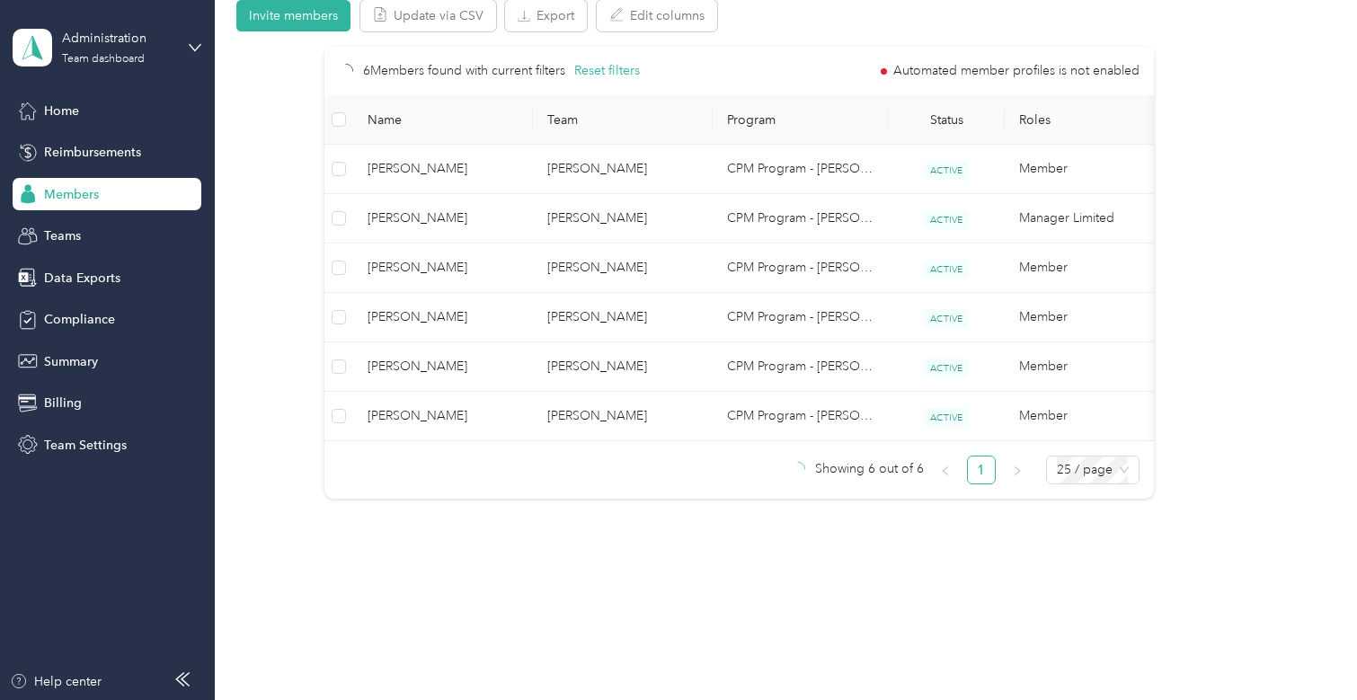
scroll to position [396, 0]
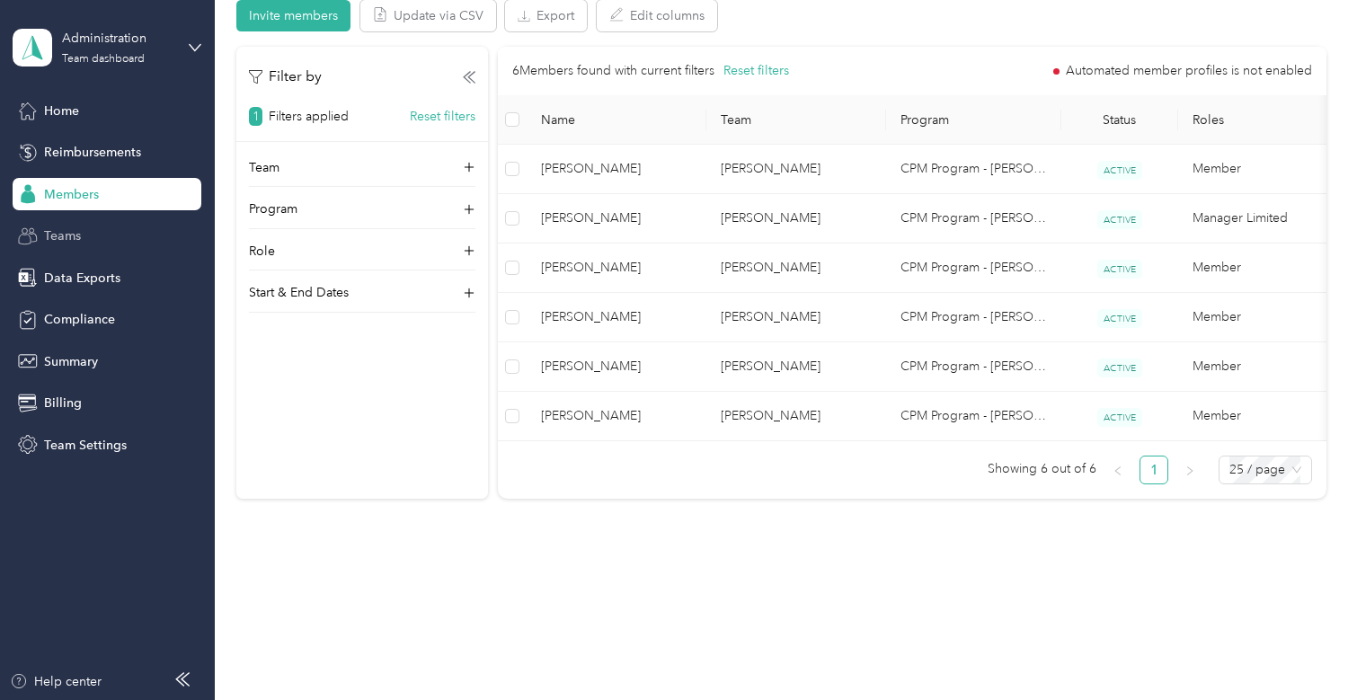
click at [46, 236] on span "Teams" at bounding box center [62, 236] width 37 height 19
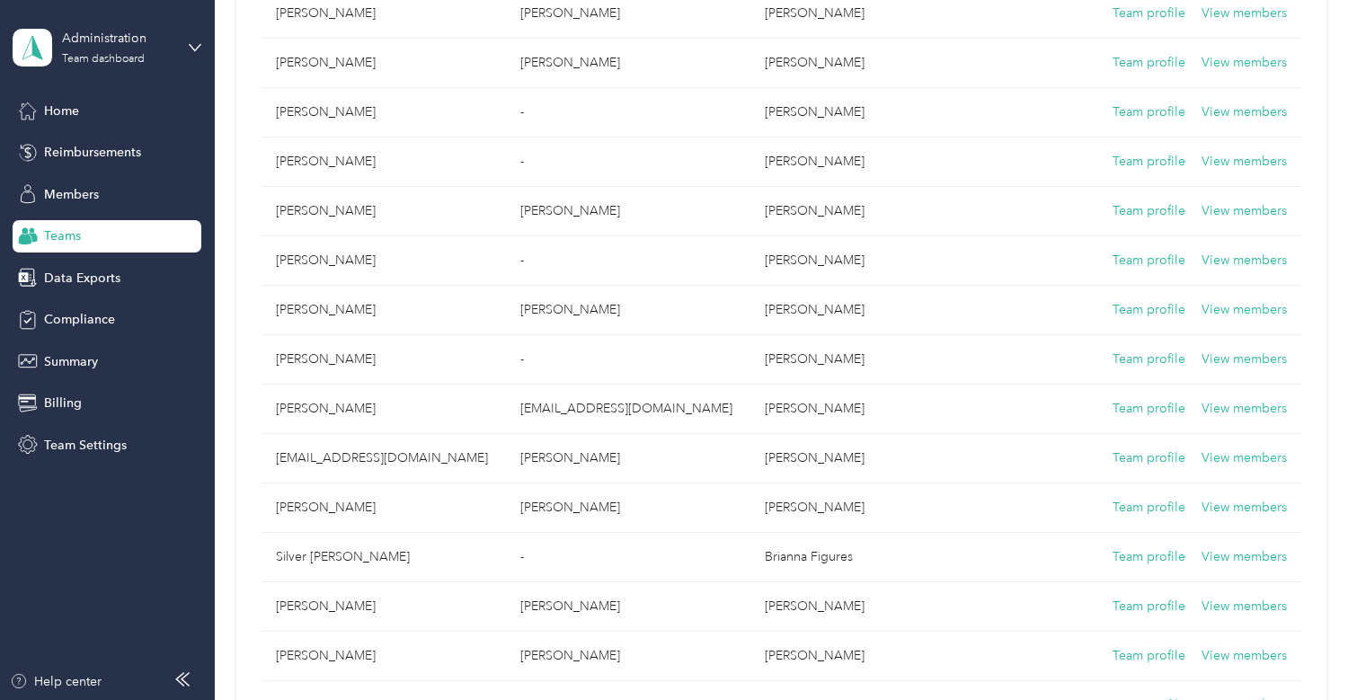
scroll to position [977, 0]
click at [87, 198] on span "Members" at bounding box center [71, 194] width 55 height 19
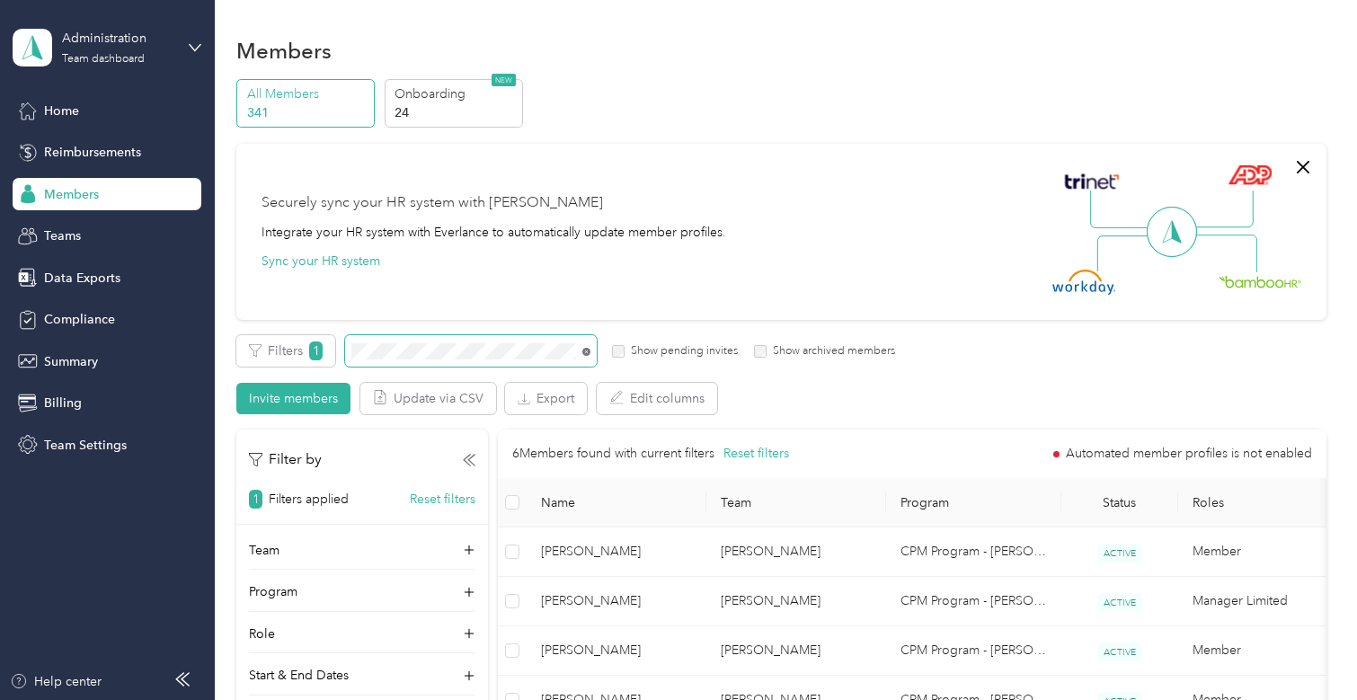
click at [584, 351] on icon at bounding box center [586, 352] width 8 height 8
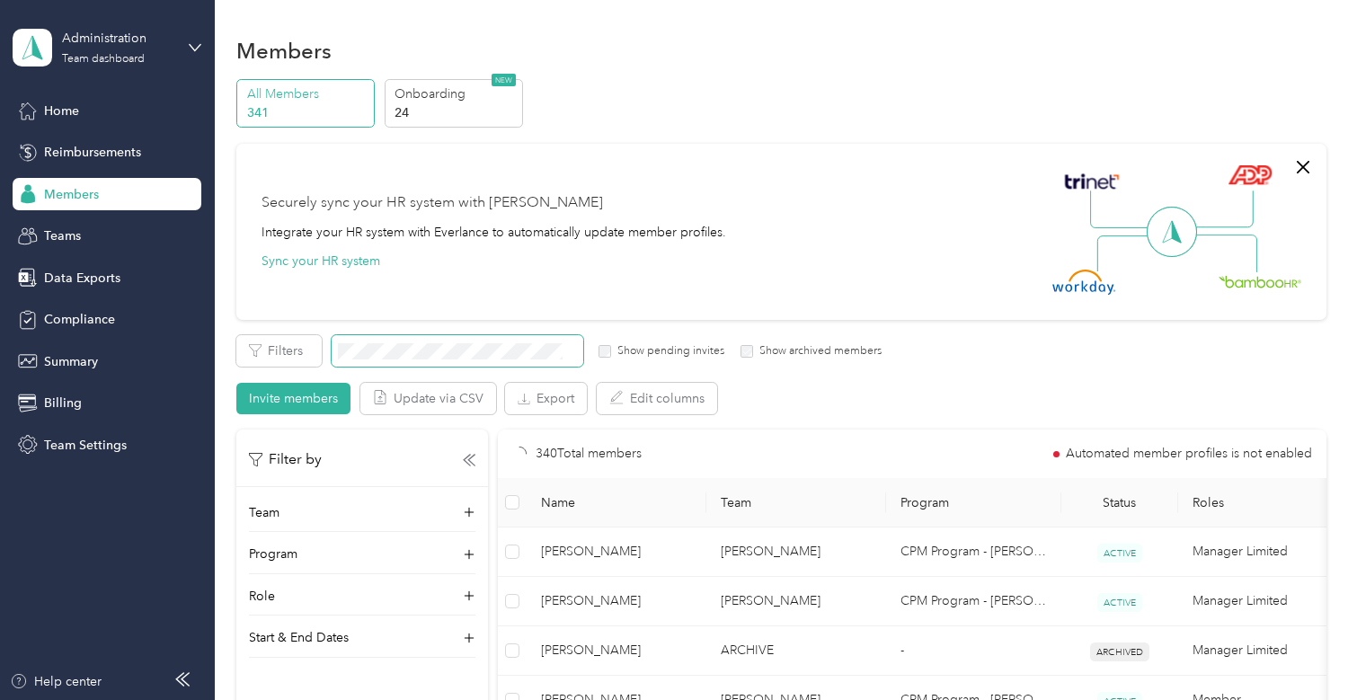
click at [425, 497] on div "Filter by Team Program Role Start & End Dates" at bounding box center [362, 544] width 252 height 228
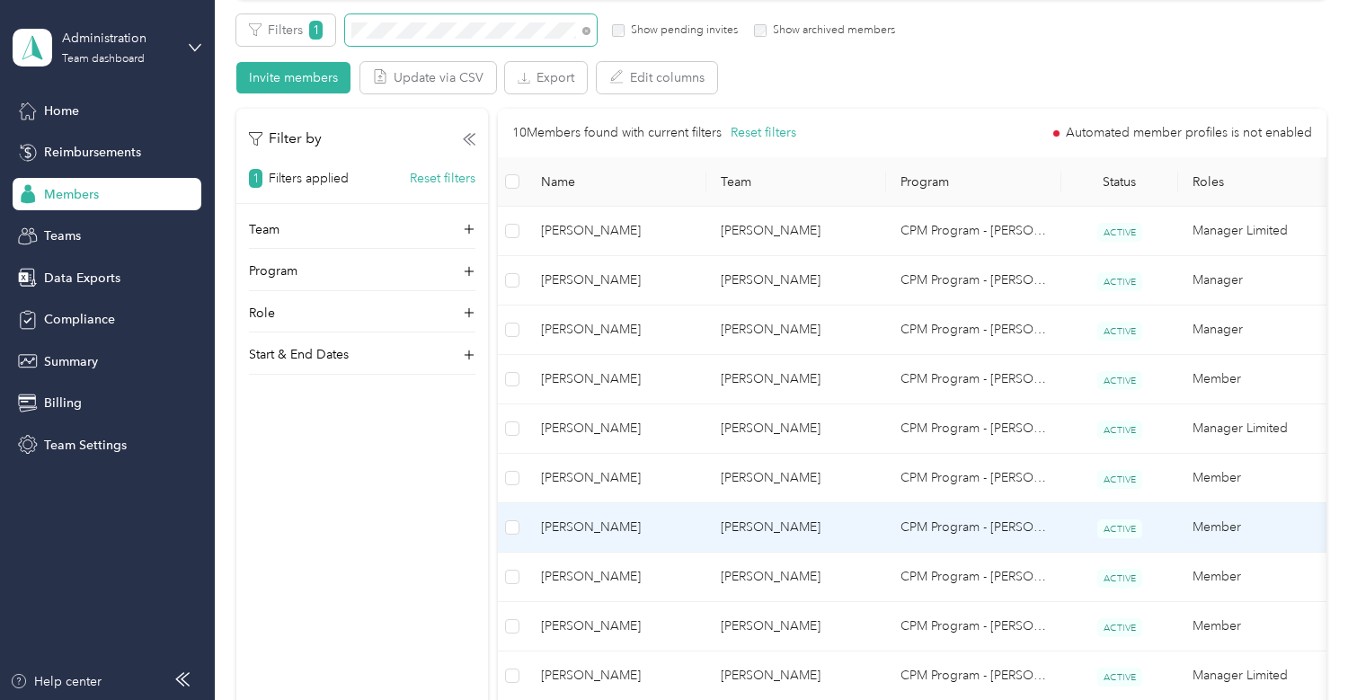
scroll to position [360, 0]
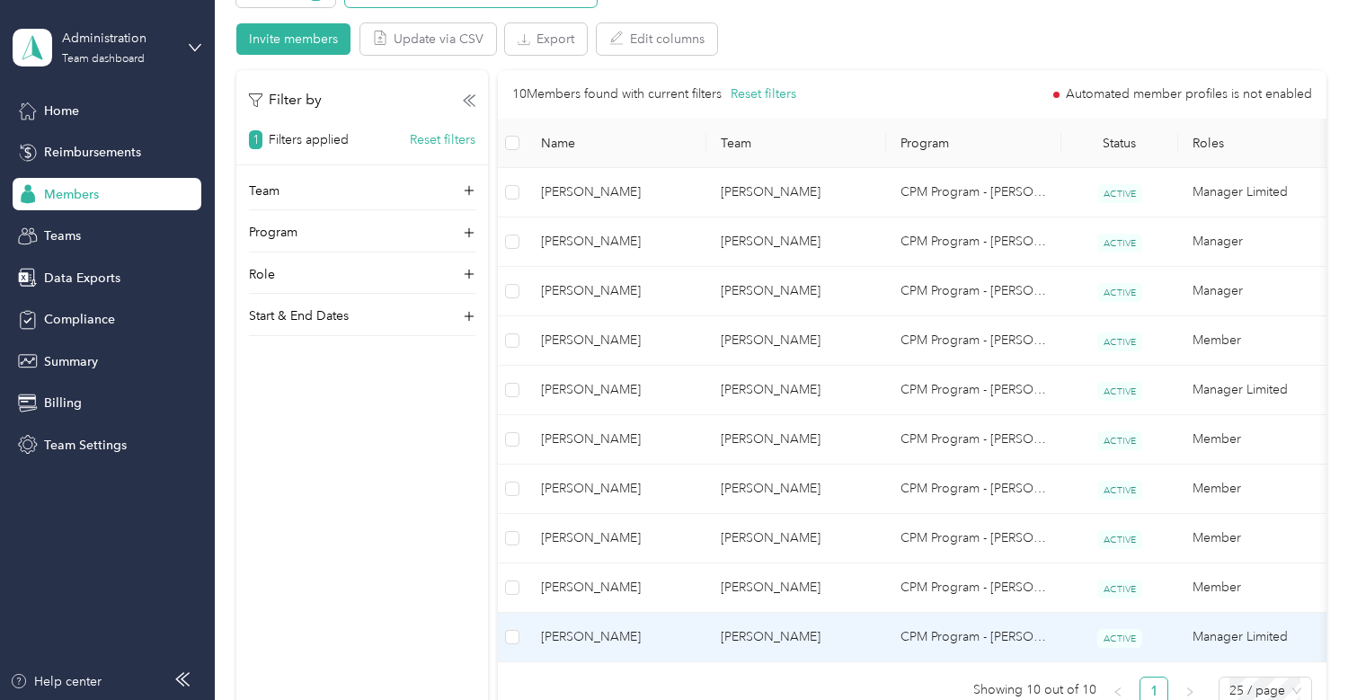
click at [618, 638] on span "[PERSON_NAME]" at bounding box center [616, 637] width 151 height 20
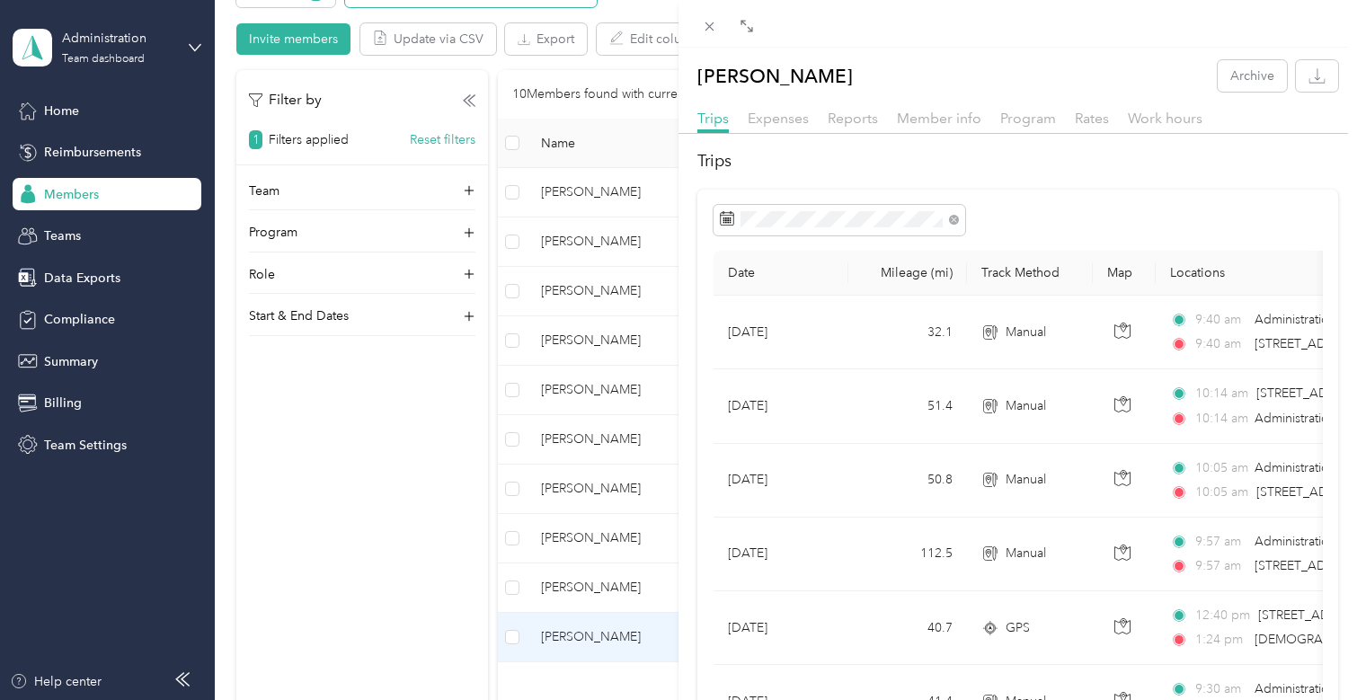
click at [58, 94] on div "[PERSON_NAME] Archive Trips Expenses Reports Member info Program Rates Work hou…" at bounding box center [678, 350] width 1357 height 700
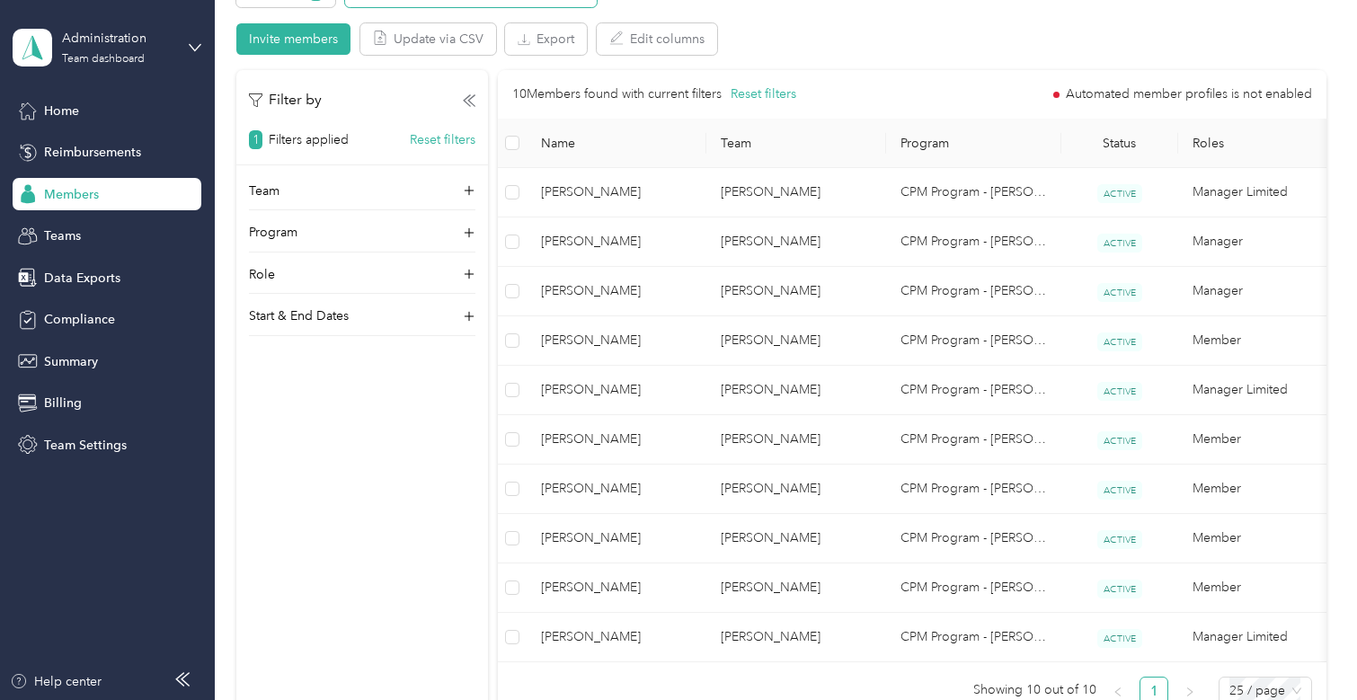
click at [57, 108] on div at bounding box center [678, 350] width 1357 height 700
click at [69, 244] on span "Teams" at bounding box center [62, 236] width 37 height 19
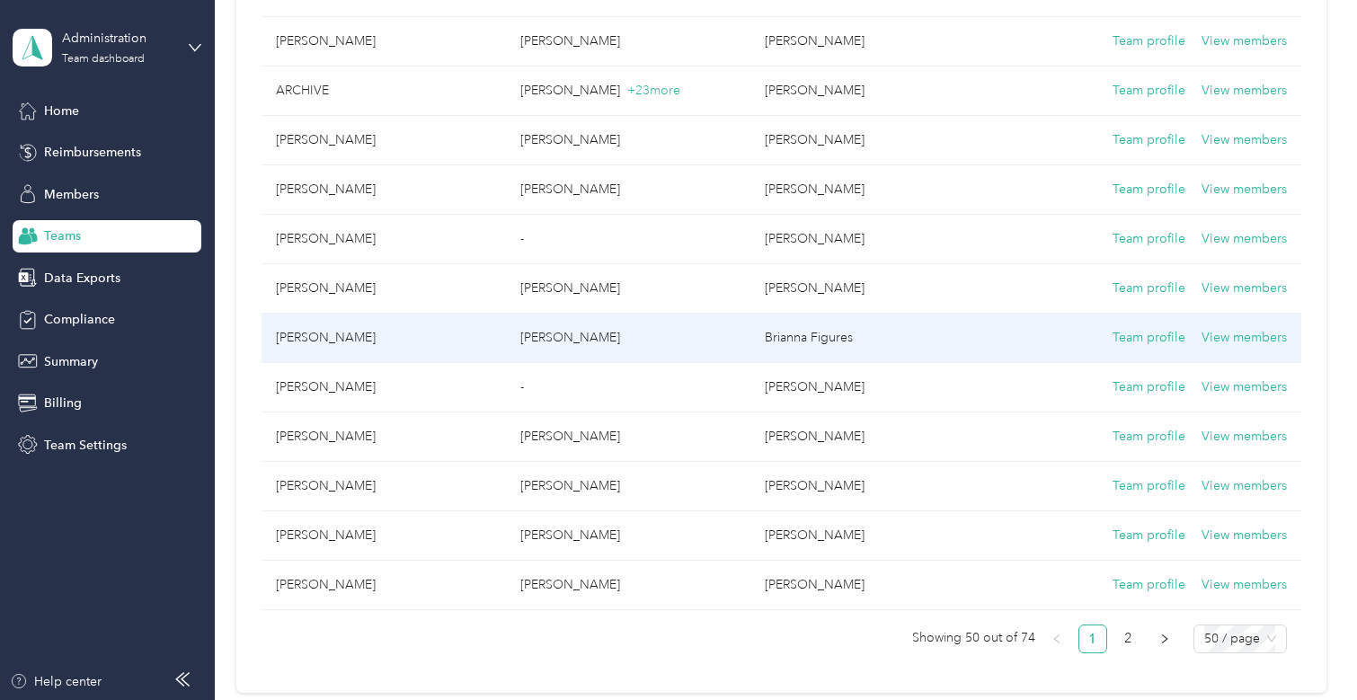
scroll to position [2157, 0]
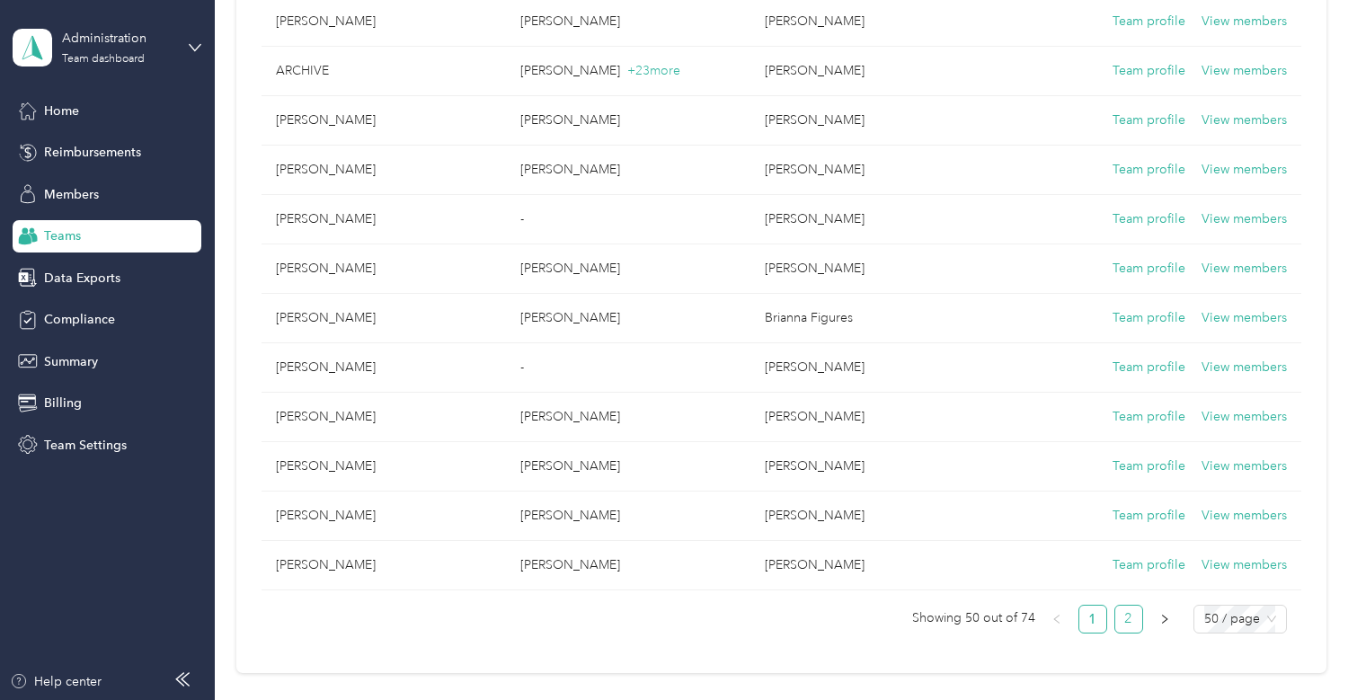
click at [1127, 619] on link "2" at bounding box center [1129, 619] width 27 height 27
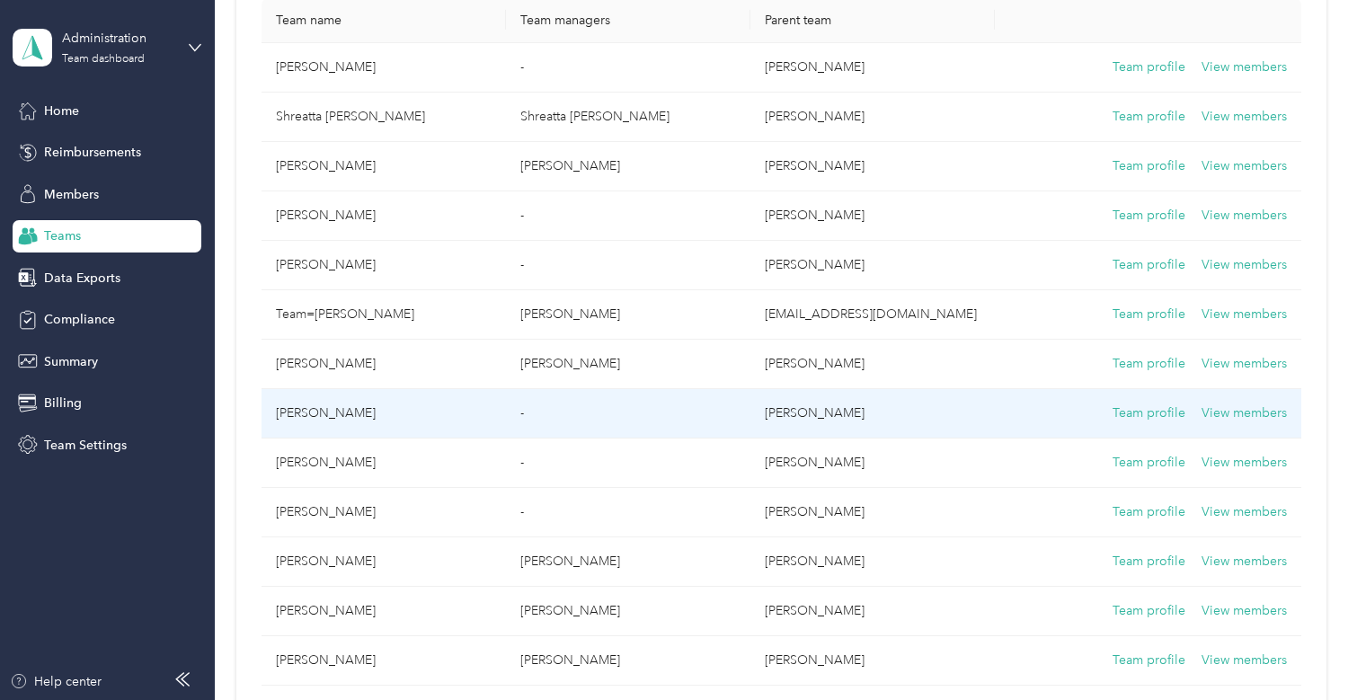
scroll to position [270, 0]
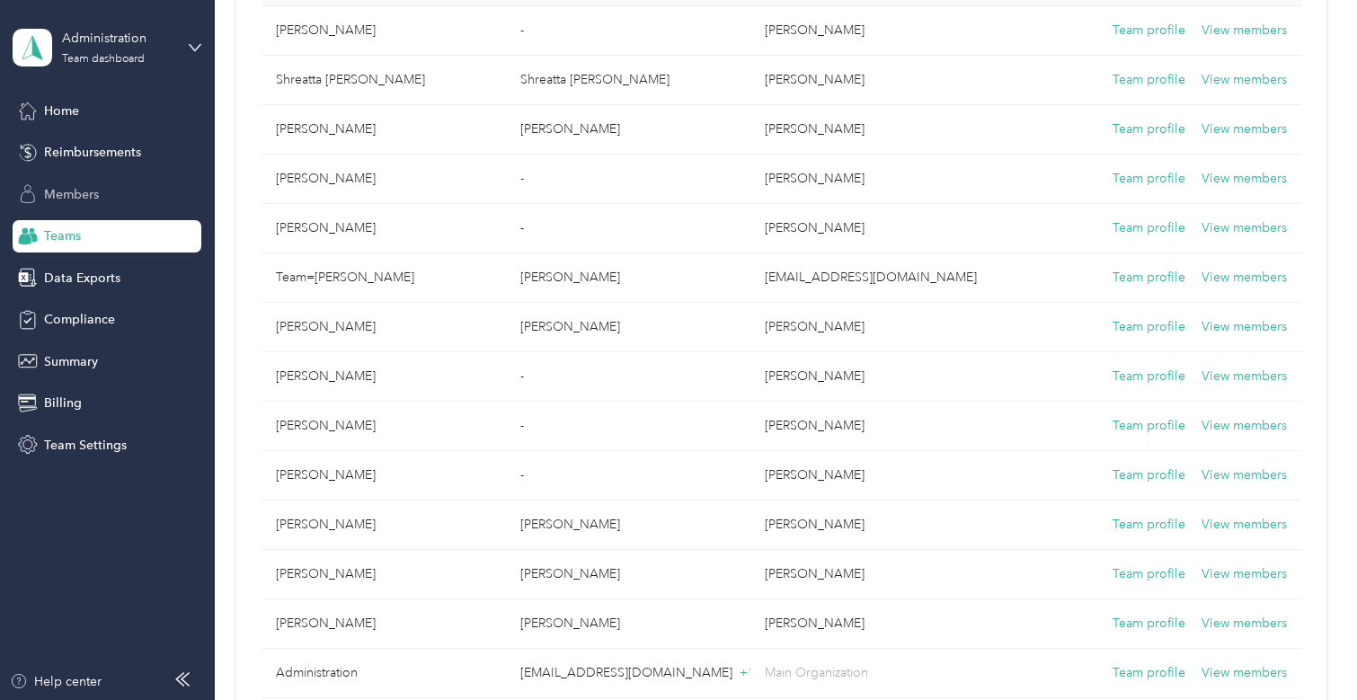
click at [76, 188] on span "Members" at bounding box center [71, 194] width 55 height 19
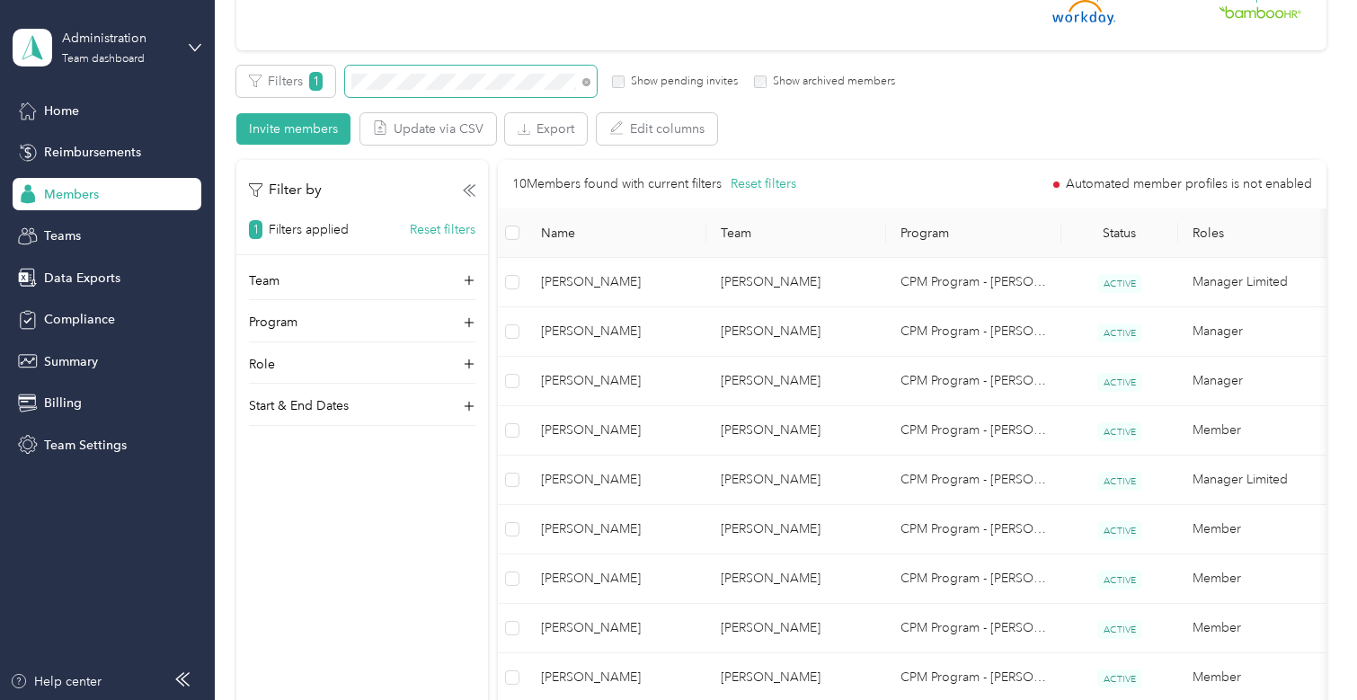
click at [592, 88] on span at bounding box center [471, 81] width 252 height 31
click at [586, 82] on icon at bounding box center [586, 82] width 8 height 8
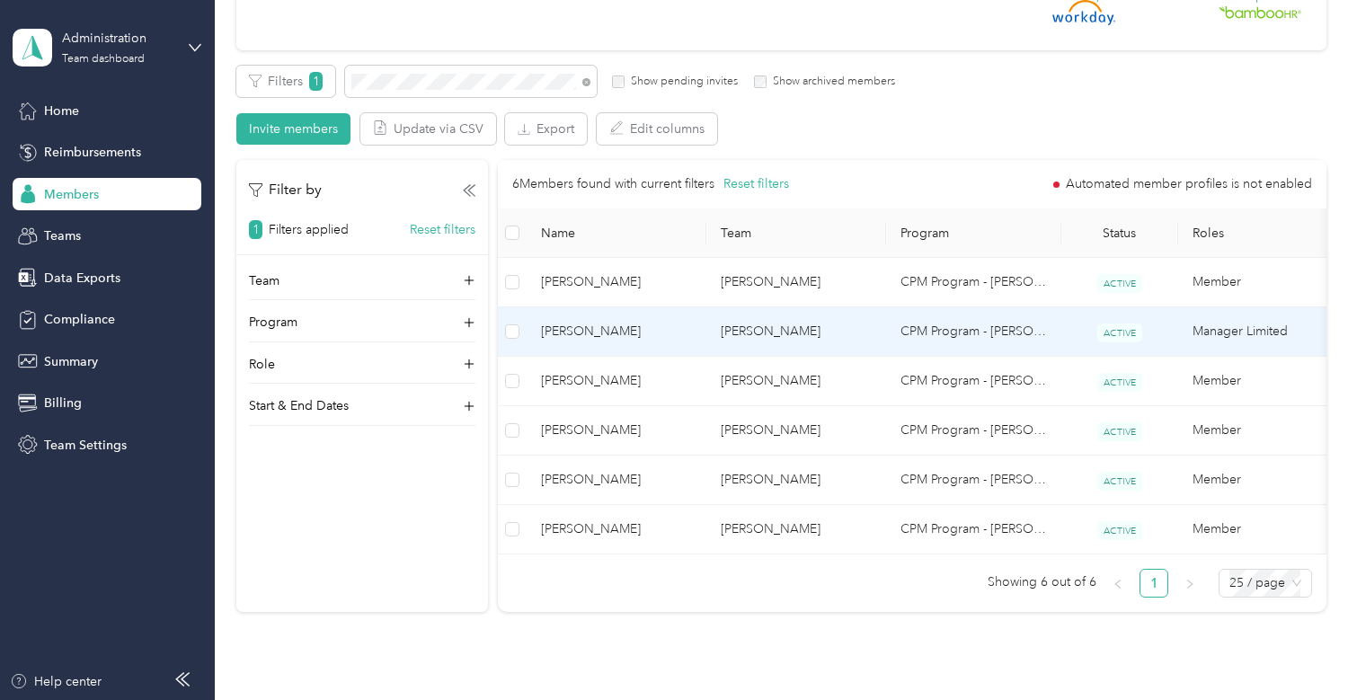
click at [646, 319] on td "[PERSON_NAME]" at bounding box center [617, 331] width 180 height 49
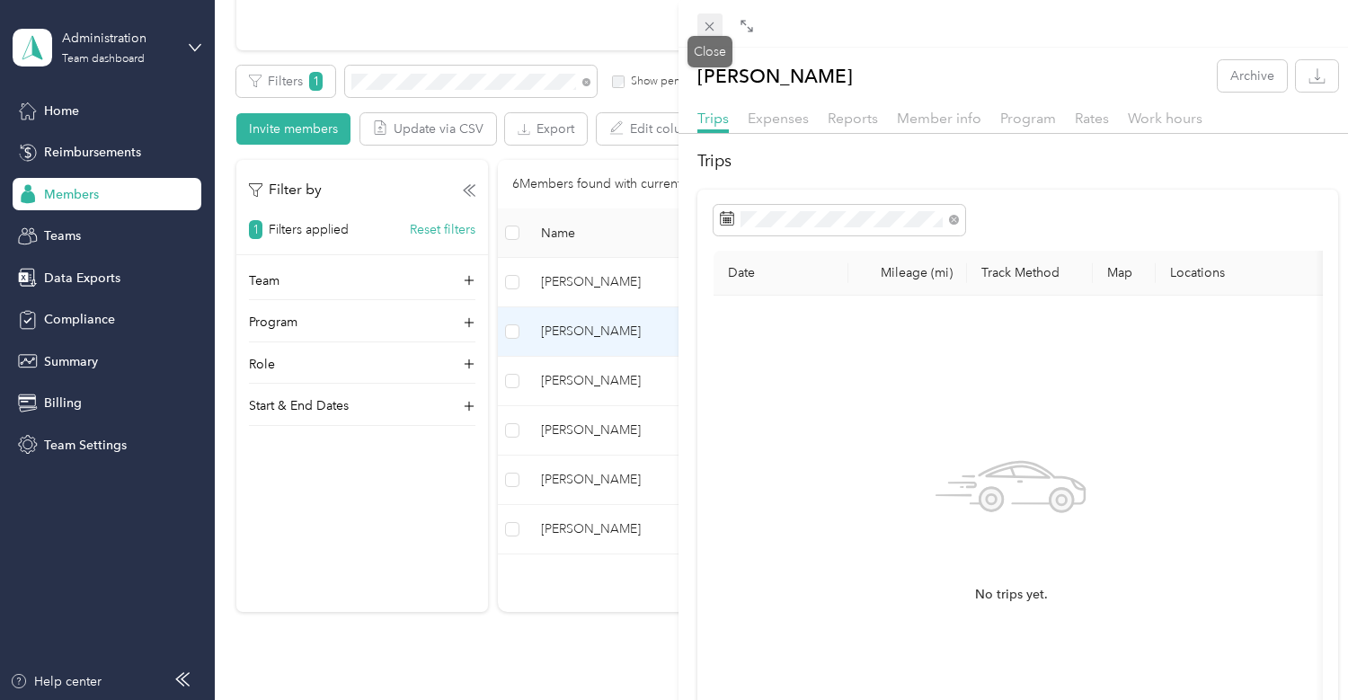
click at [704, 30] on icon at bounding box center [709, 26] width 15 height 15
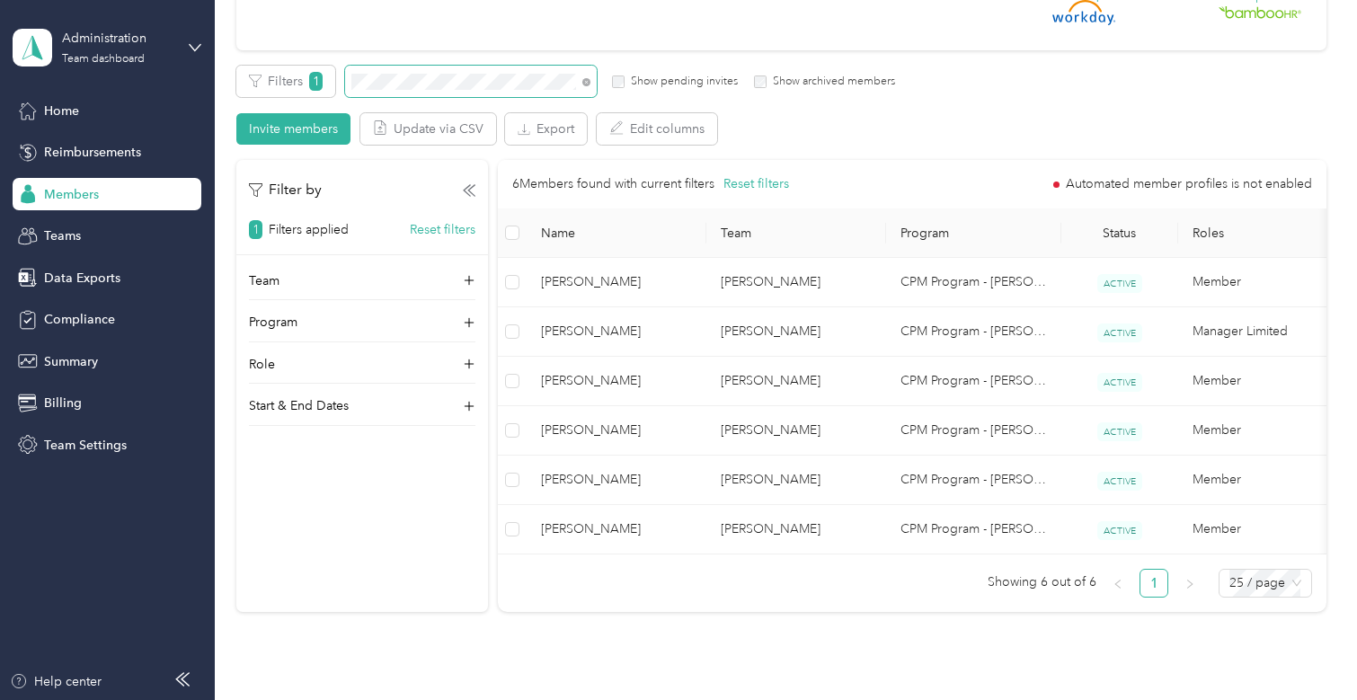
click at [369, 71] on span at bounding box center [471, 81] width 252 height 31
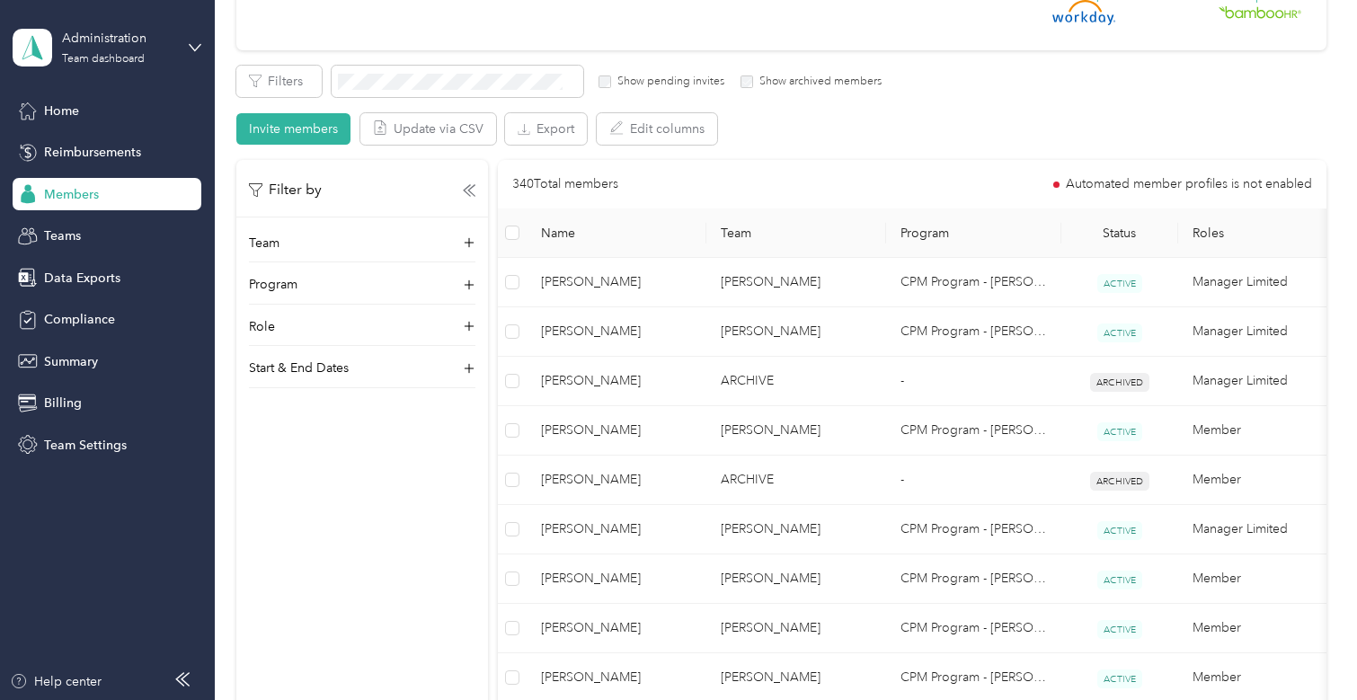
click at [104, 200] on div "Members" at bounding box center [107, 194] width 189 height 32
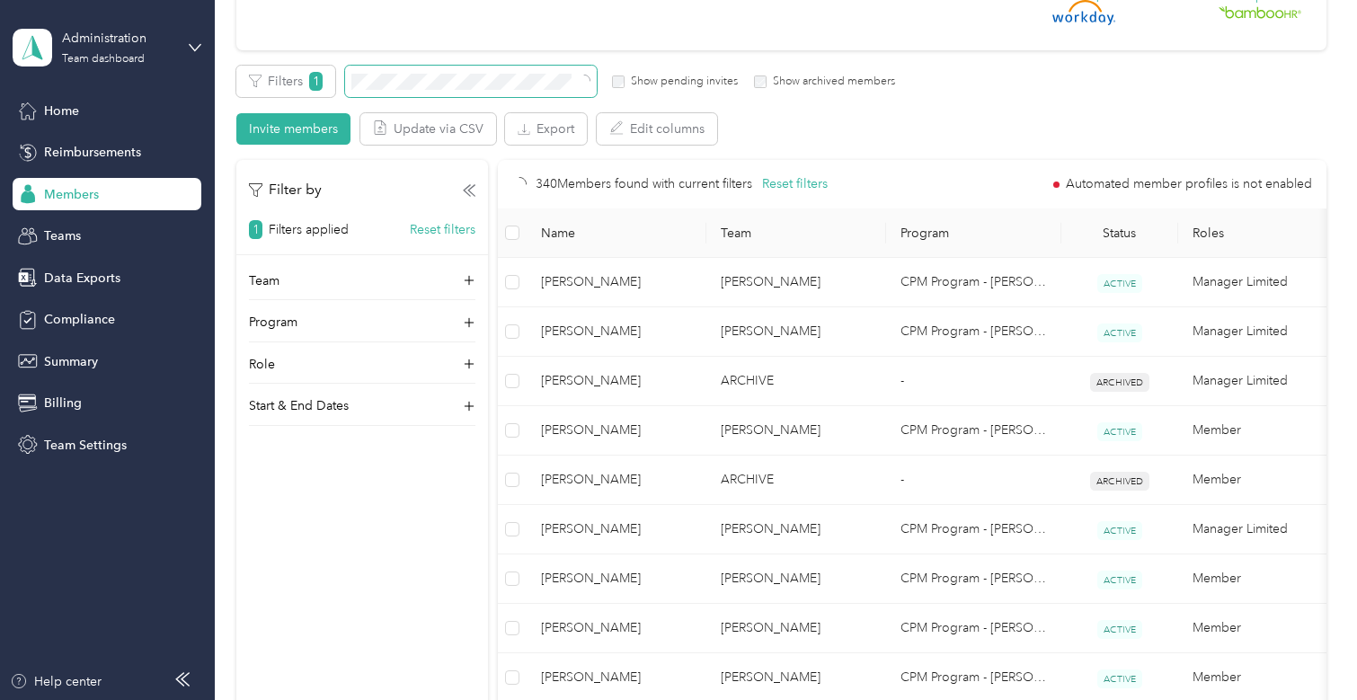
scroll to position [248, 0]
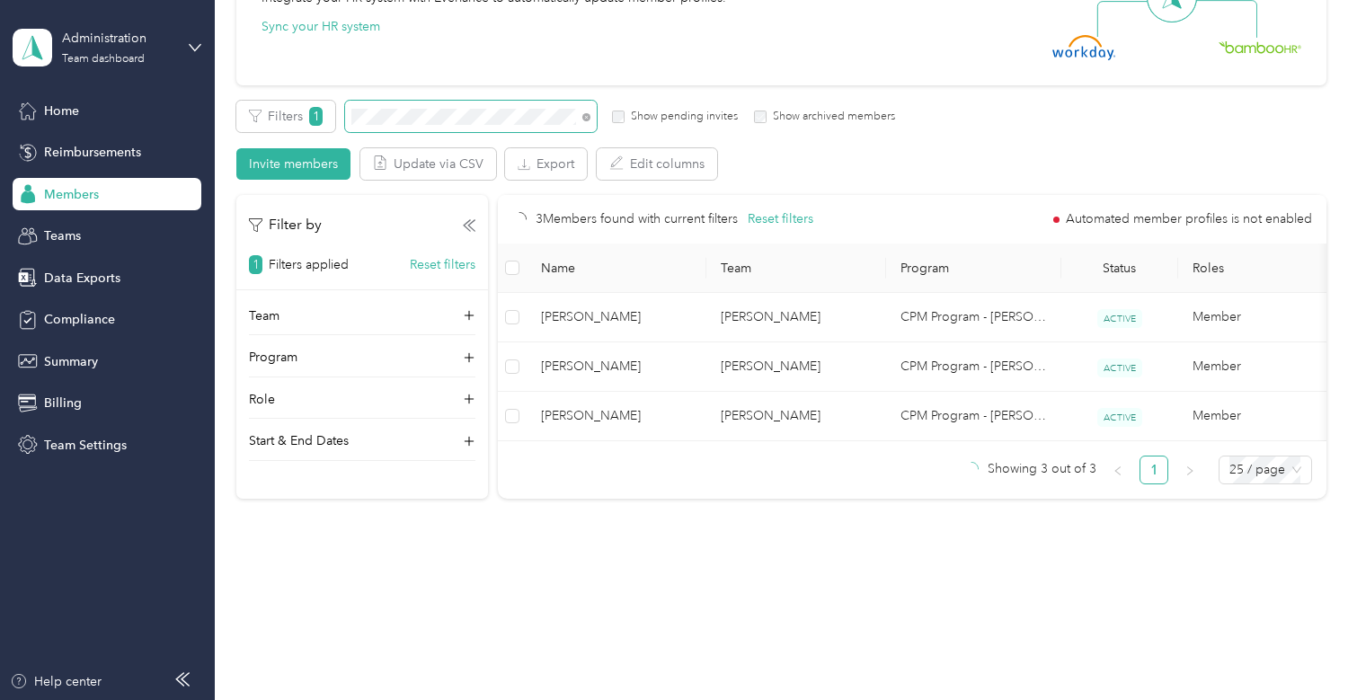
scroll to position [212, 0]
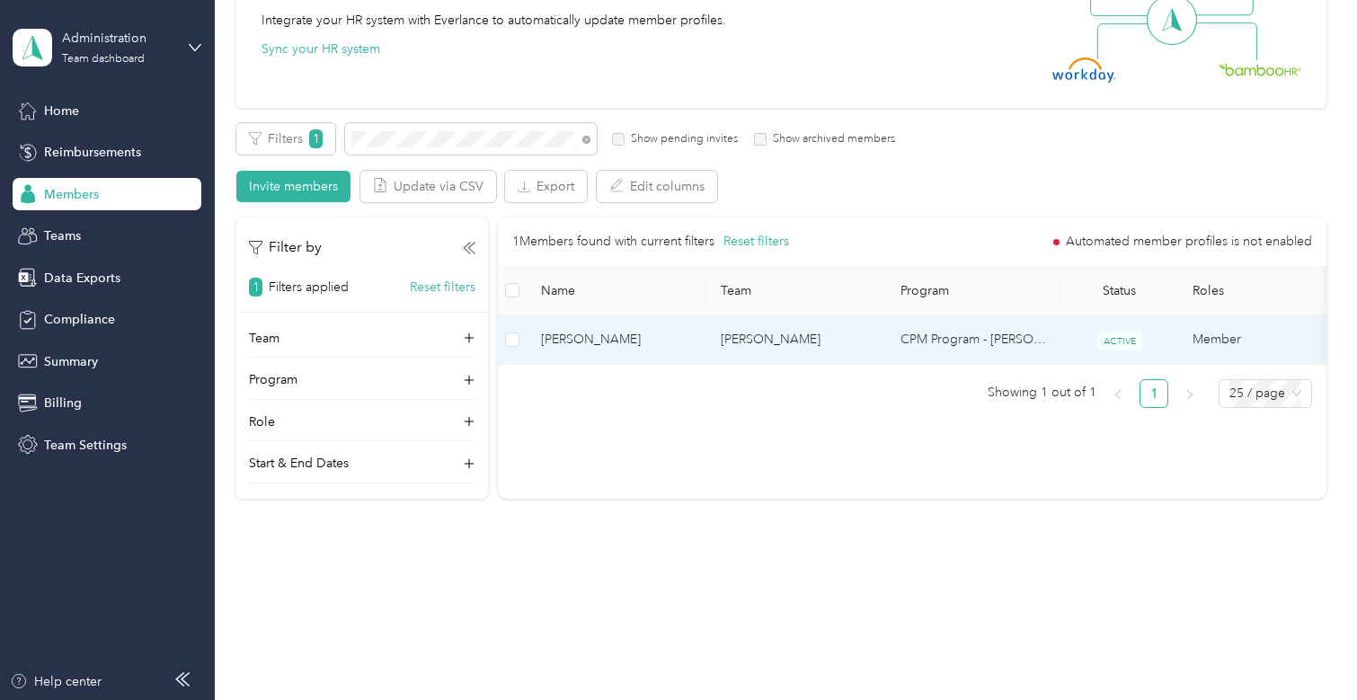
click at [654, 354] on td "[PERSON_NAME]" at bounding box center [617, 340] width 180 height 49
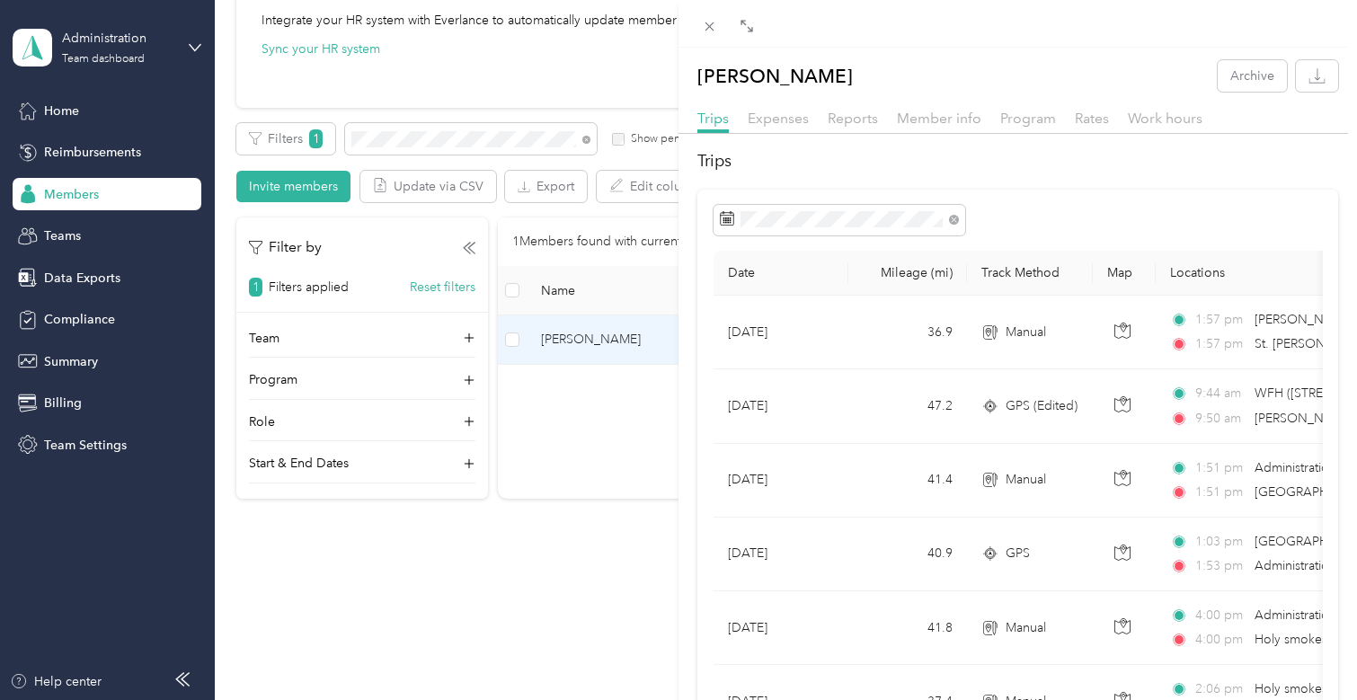
click at [478, 138] on div "[PERSON_NAME] Archive Trips Expenses Reports Member info Program Rates Work hou…" at bounding box center [678, 350] width 1357 height 700
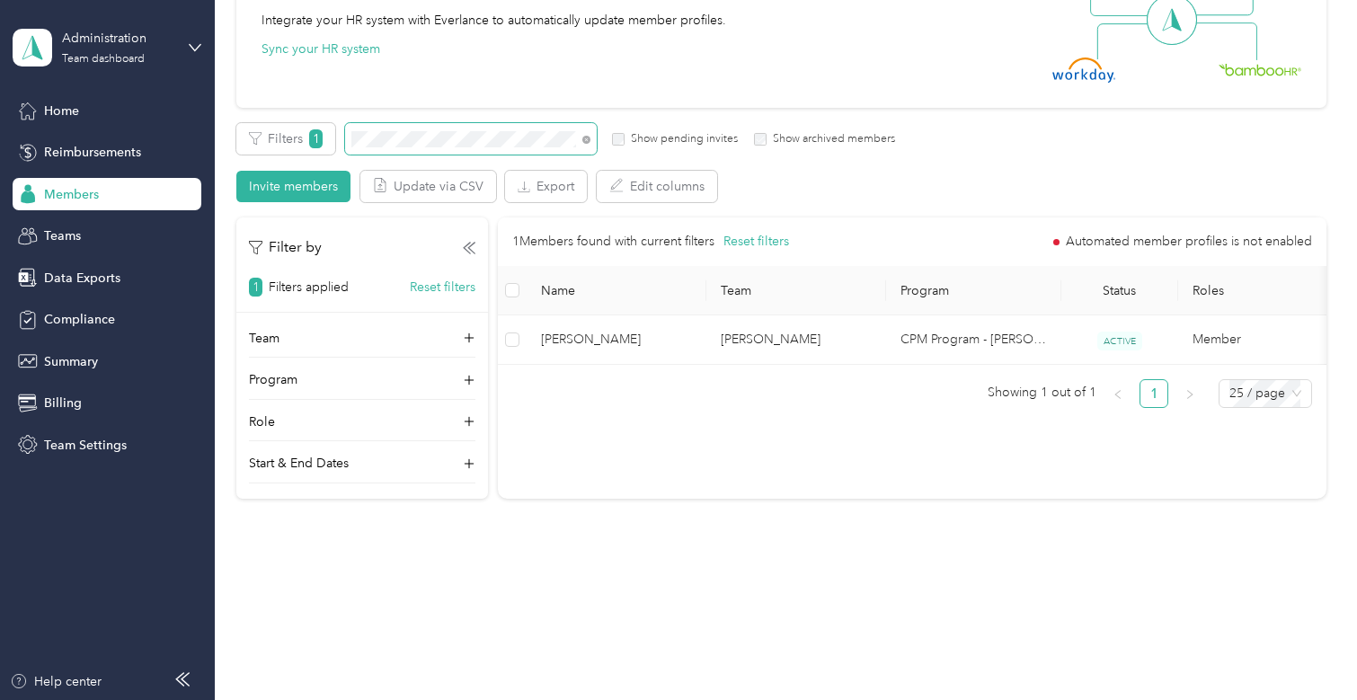
click at [577, 136] on span at bounding box center [583, 138] width 14 height 19
click at [584, 136] on icon at bounding box center [586, 140] width 8 height 8
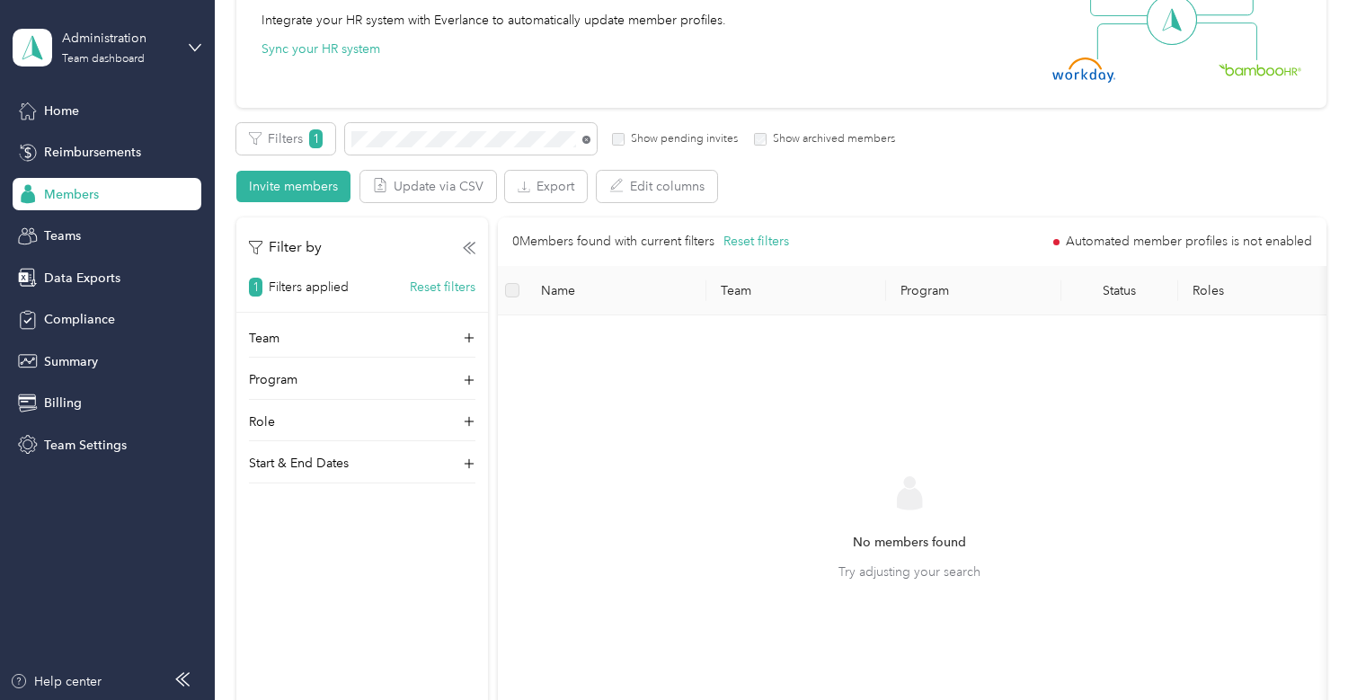
click at [583, 142] on icon at bounding box center [586, 140] width 8 height 8
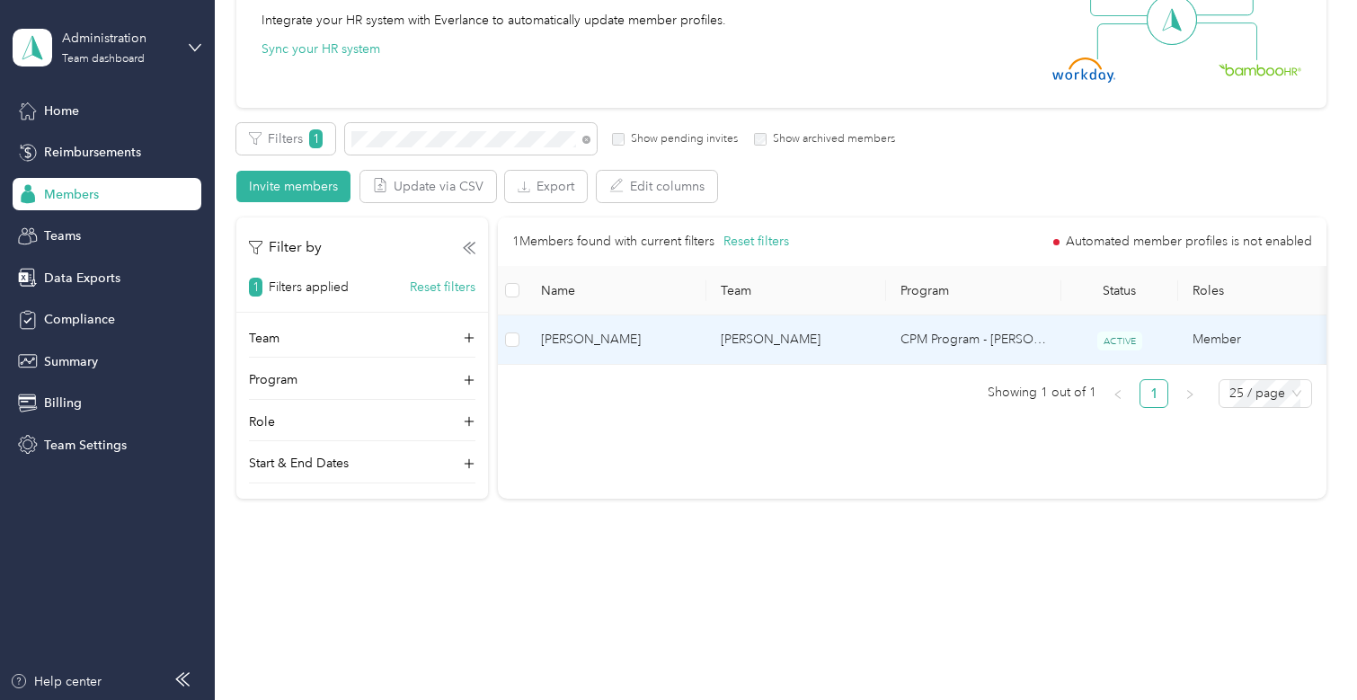
click at [829, 345] on td "[PERSON_NAME]" at bounding box center [797, 340] width 180 height 49
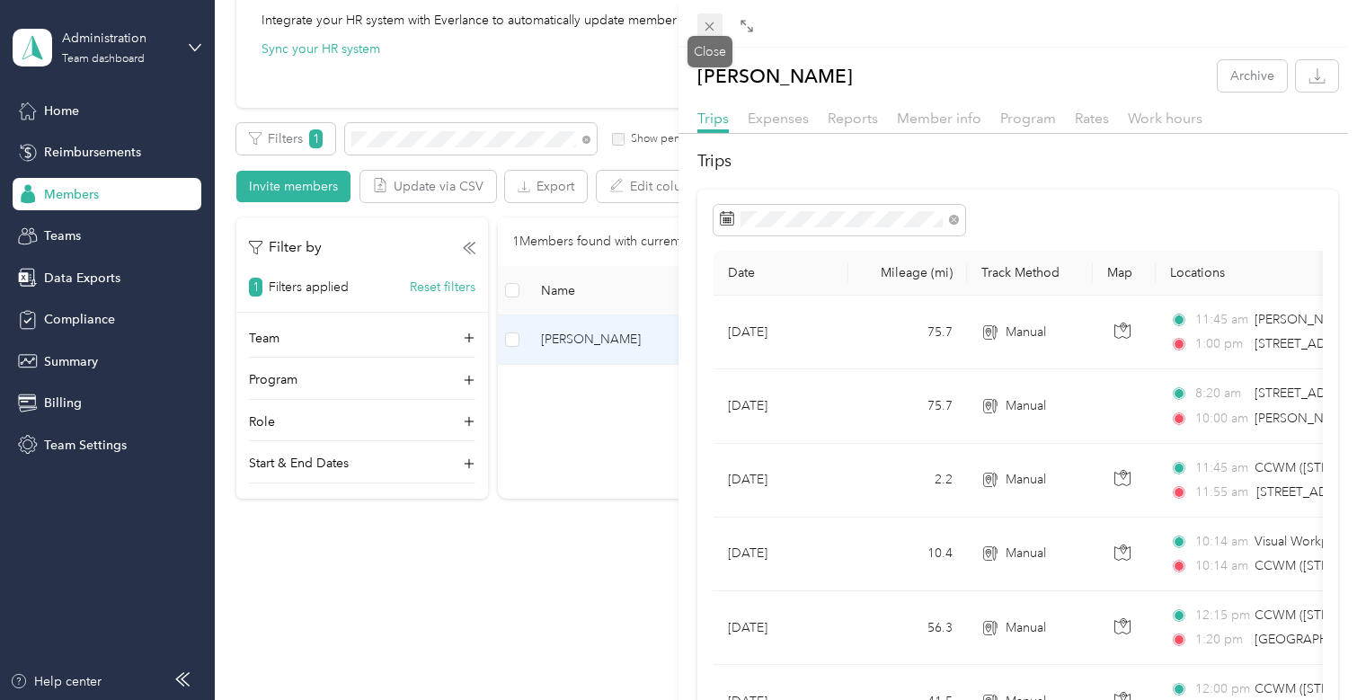
click at [702, 31] on icon at bounding box center [709, 26] width 15 height 15
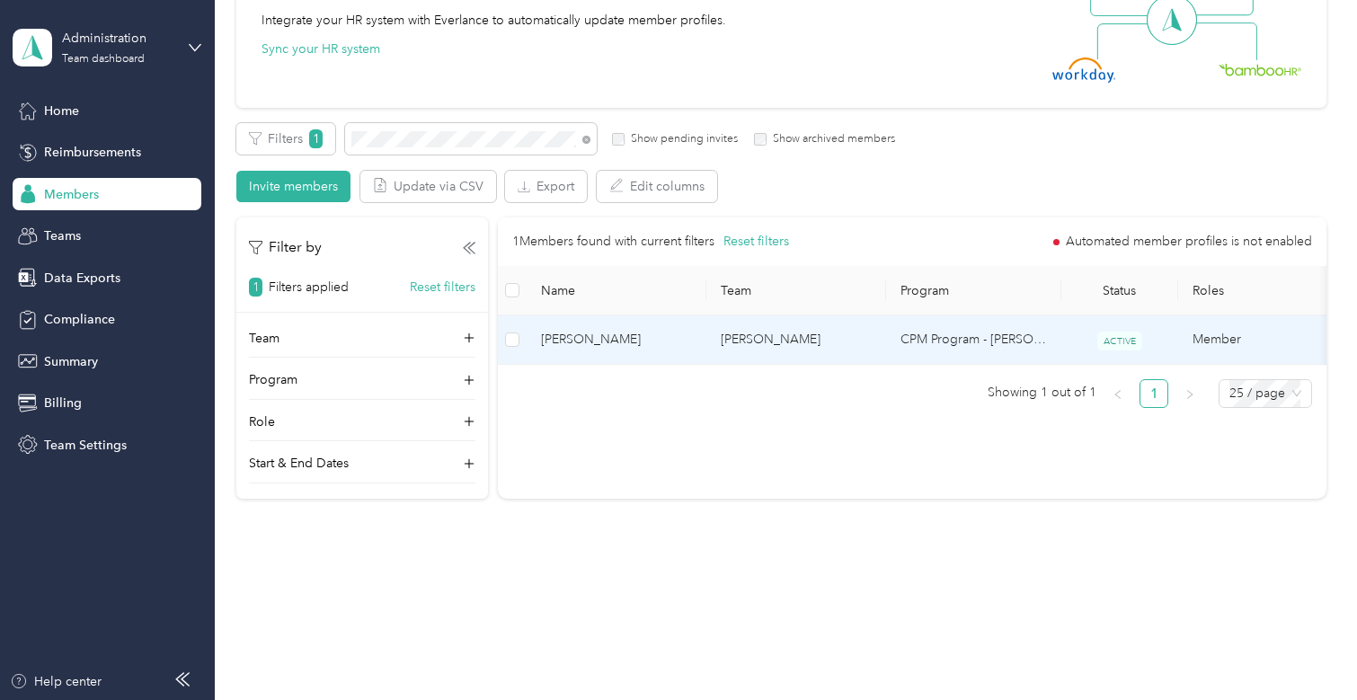
click at [574, 342] on span "[PERSON_NAME]" at bounding box center [616, 340] width 151 height 20
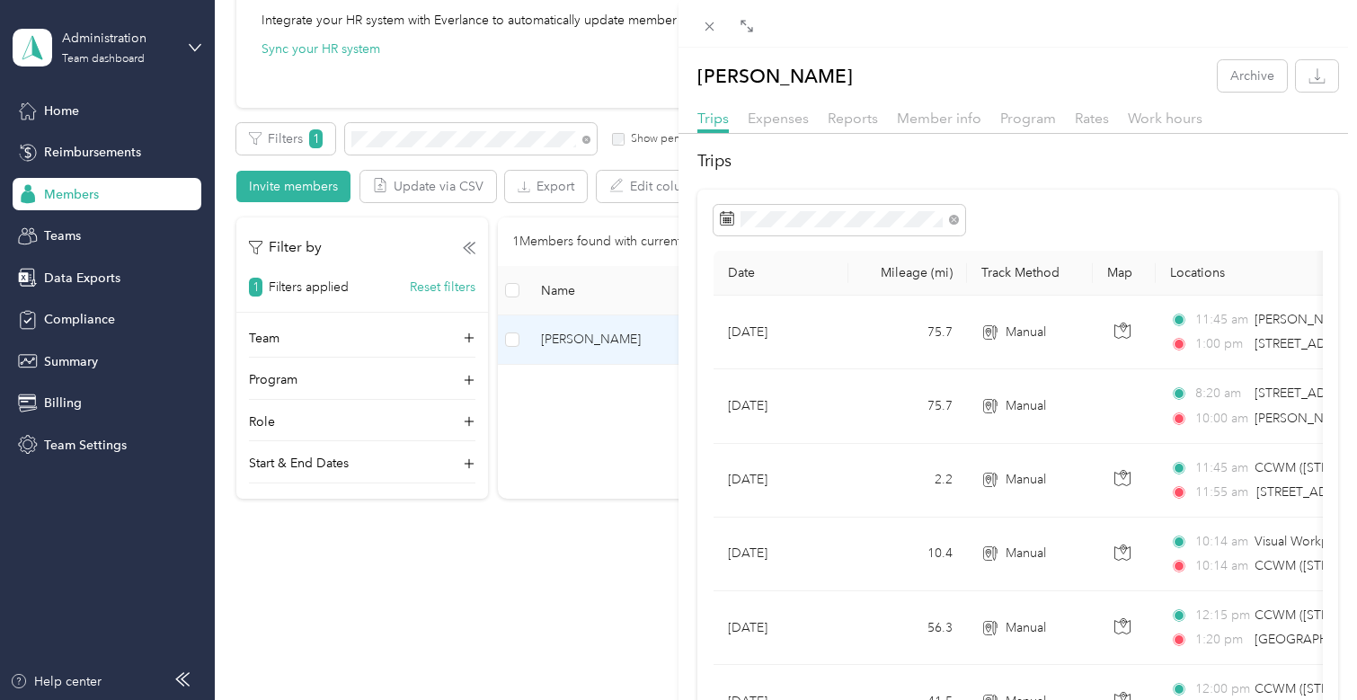
click at [419, 147] on div "[PERSON_NAME] Archive Trips Expenses Reports Member info Program Rates Work hou…" at bounding box center [678, 350] width 1357 height 700
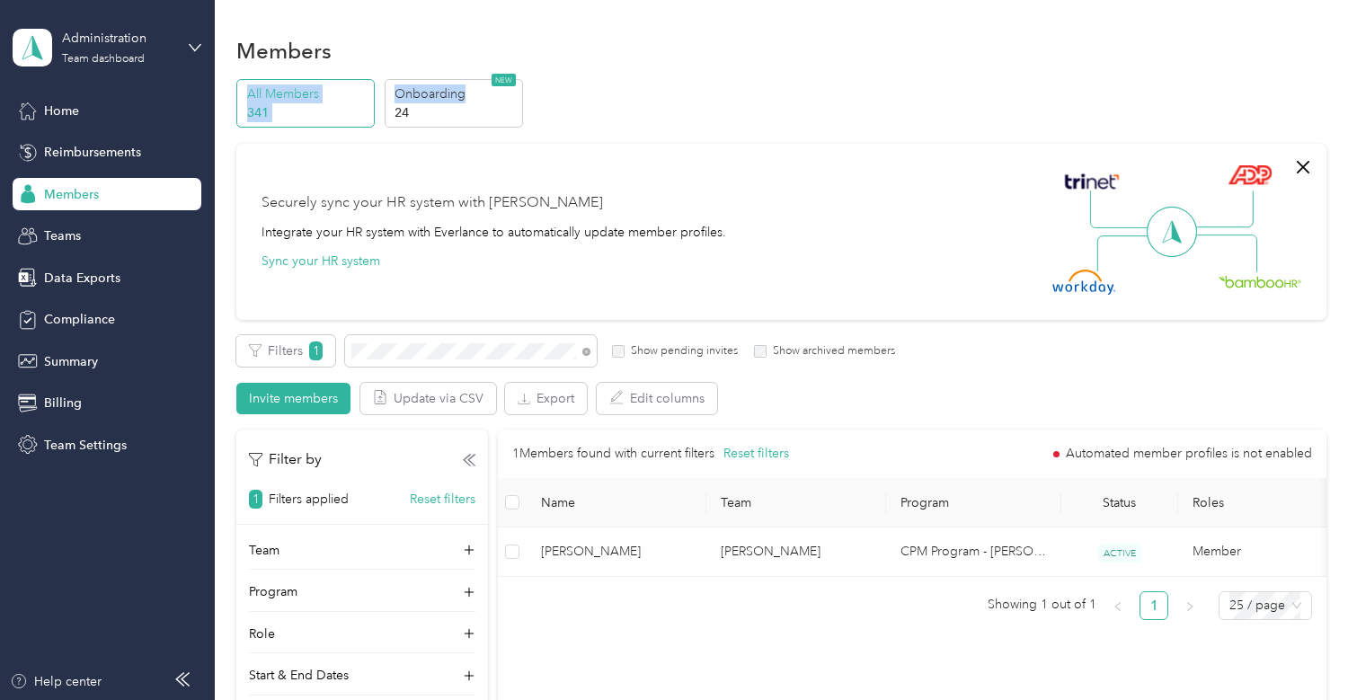
drag, startPoint x: 931, startPoint y: 67, endPoint x: 925, endPoint y: 83, distance: 17.4
click at [931, 76] on section "Members All Members 341 Onboarding 24 NEW Securely sync your HR system with Eve…" at bounding box center [780, 379] width 1089 height 696
click at [82, 111] on div "Home" at bounding box center [107, 110] width 189 height 32
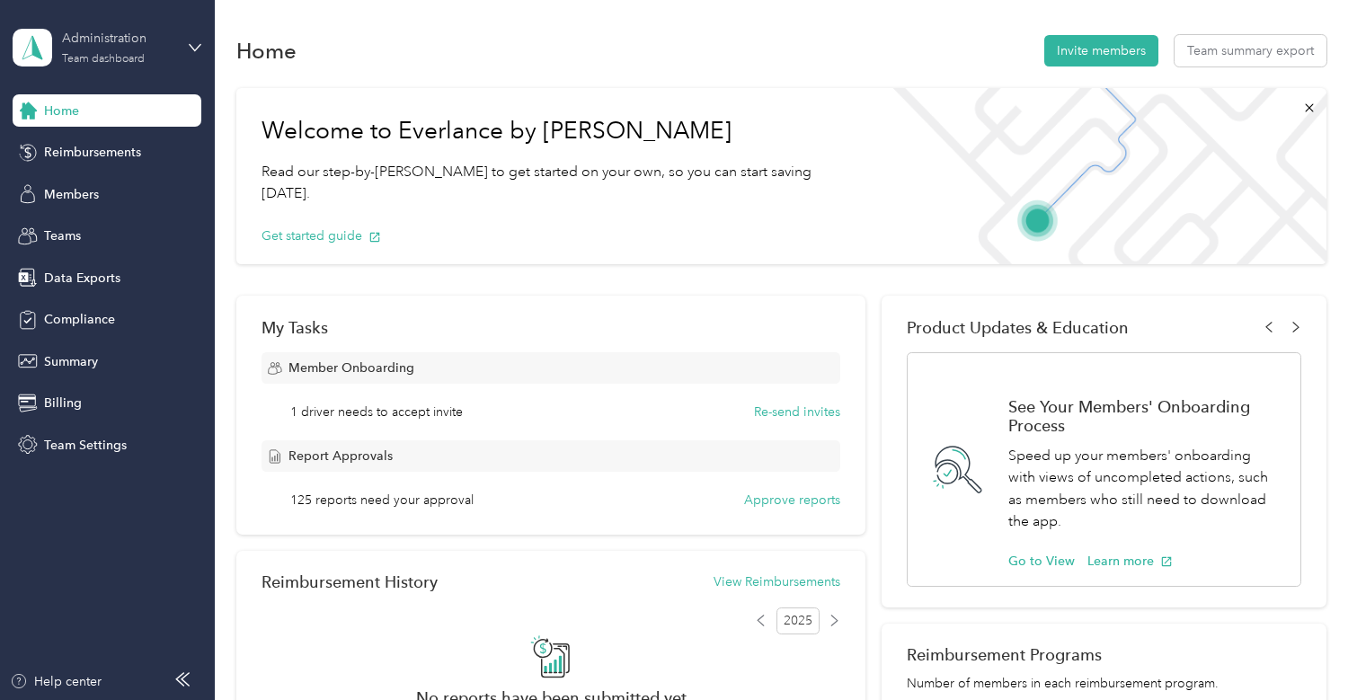
click at [99, 54] on div "Team dashboard" at bounding box center [103, 59] width 83 height 11
click at [69, 242] on div "You’re signed in as [EMAIL_ADDRESS][DOMAIN_NAME] Team dashboard Personal dashbo…" at bounding box center [202, 166] width 378 height 183
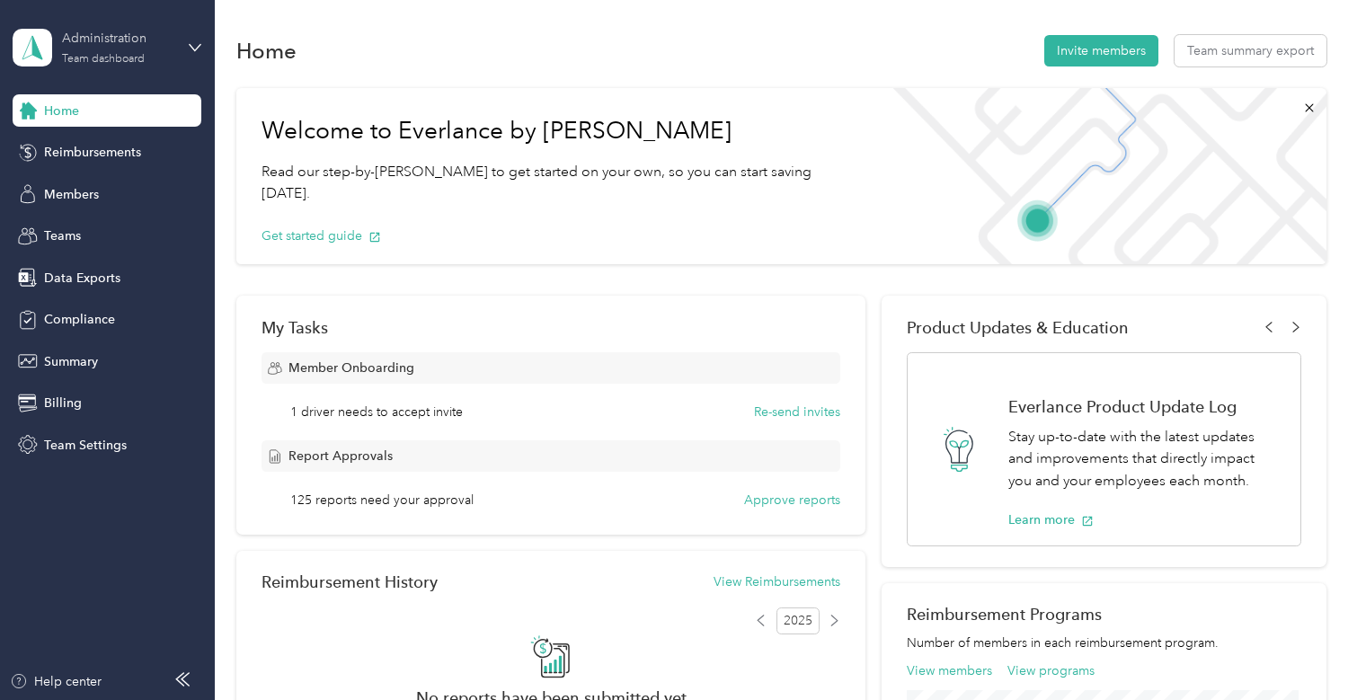
click at [98, 54] on div "Team dashboard" at bounding box center [103, 59] width 83 height 11
click at [36, 232] on icon at bounding box center [38, 229] width 18 height 18
